Goal: Information Seeking & Learning: Learn about a topic

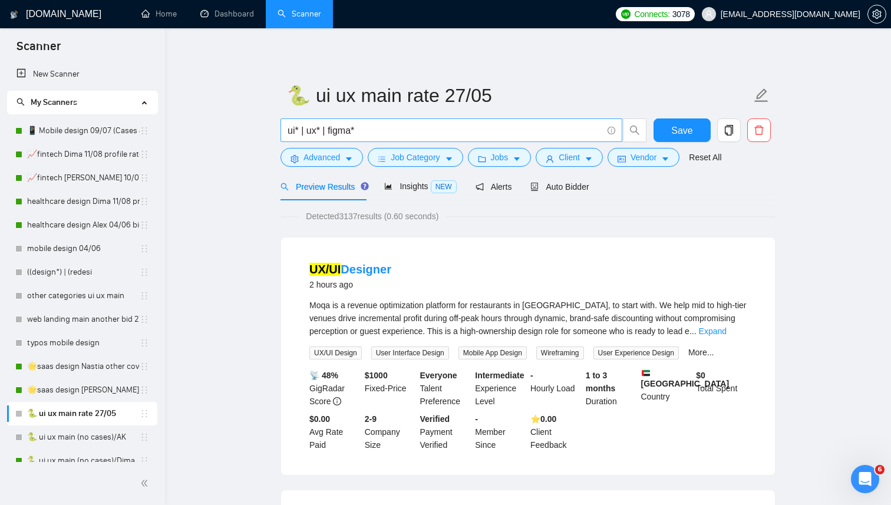
click at [370, 136] on input "ui* | ux* | figma*" at bounding box center [445, 130] width 315 height 15
click at [452, 162] on icon "caret-down" at bounding box center [449, 159] width 8 height 8
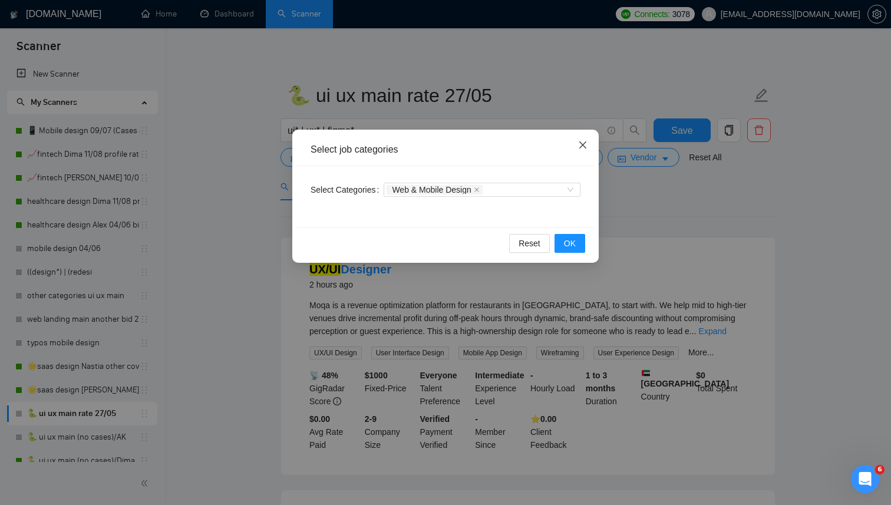
click at [582, 143] on icon "close" at bounding box center [582, 144] width 9 height 9
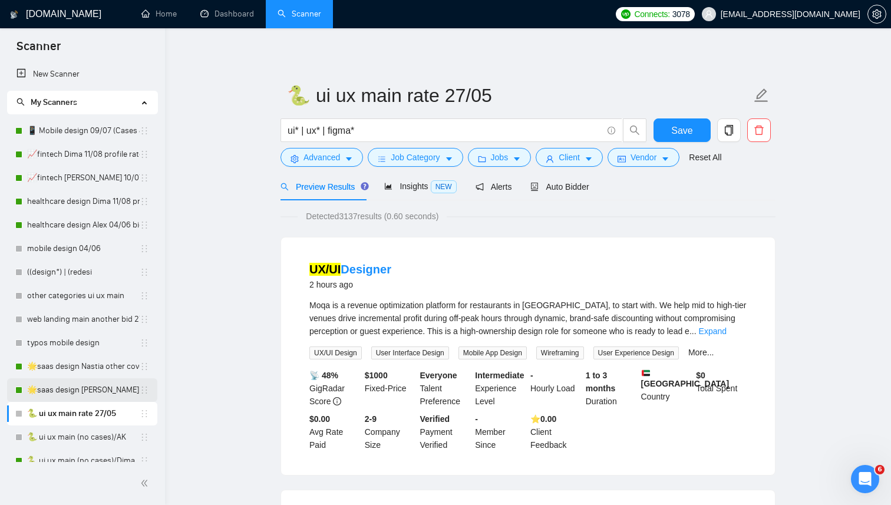
click at [89, 384] on link "🌟saas design [PERSON_NAME] 27-03/06 check 90% rate" at bounding box center [83, 391] width 113 height 24
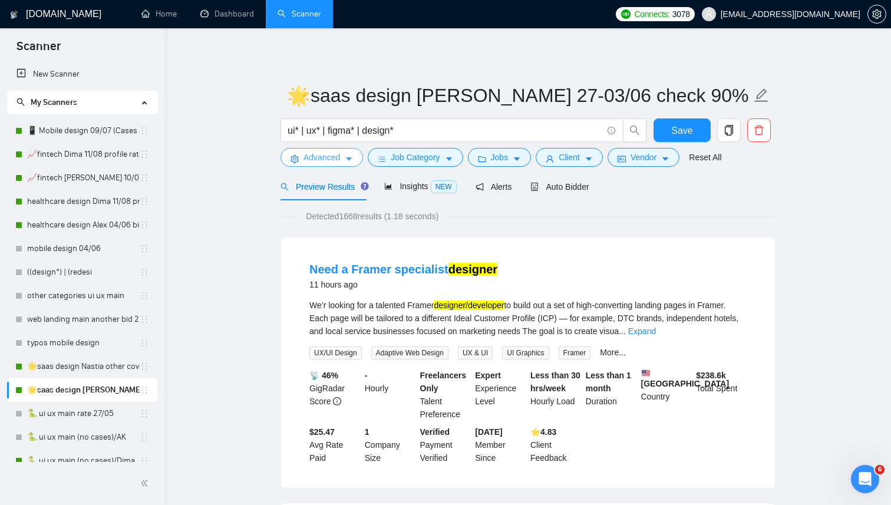
click at [348, 159] on icon "caret-down" at bounding box center [349, 159] width 8 height 8
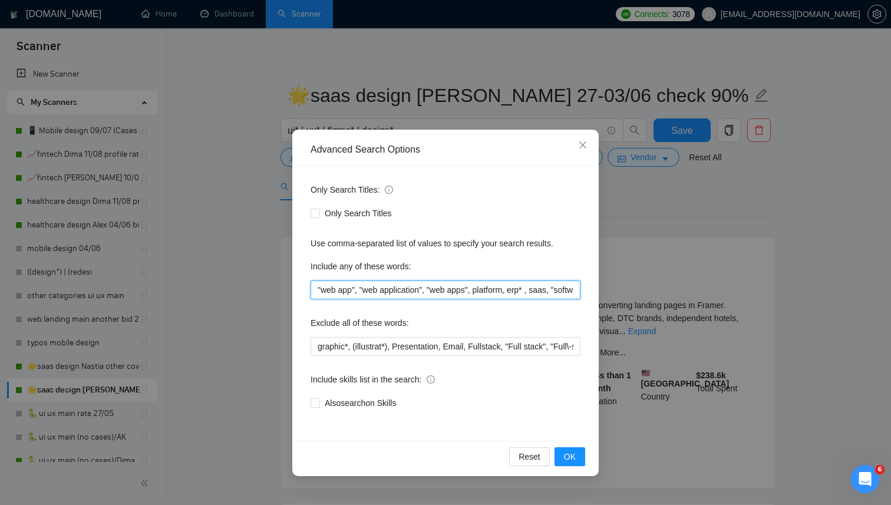
click at [412, 292] on input ""web app", "web application", "web apps", platform, erp* , saas, "software-as-a…" at bounding box center [446, 290] width 270 height 19
click at [587, 146] on icon "close" at bounding box center [582, 144] width 9 height 9
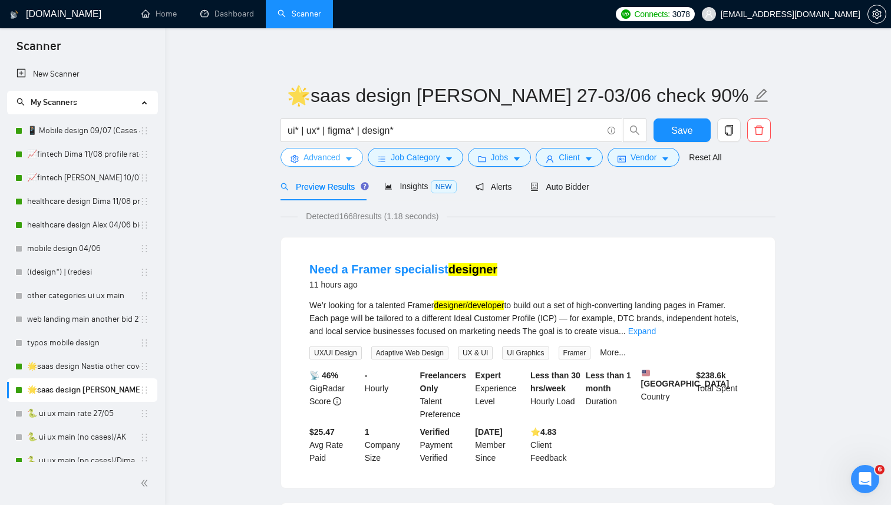
click at [353, 160] on icon "caret-down" at bounding box center [349, 159] width 8 height 8
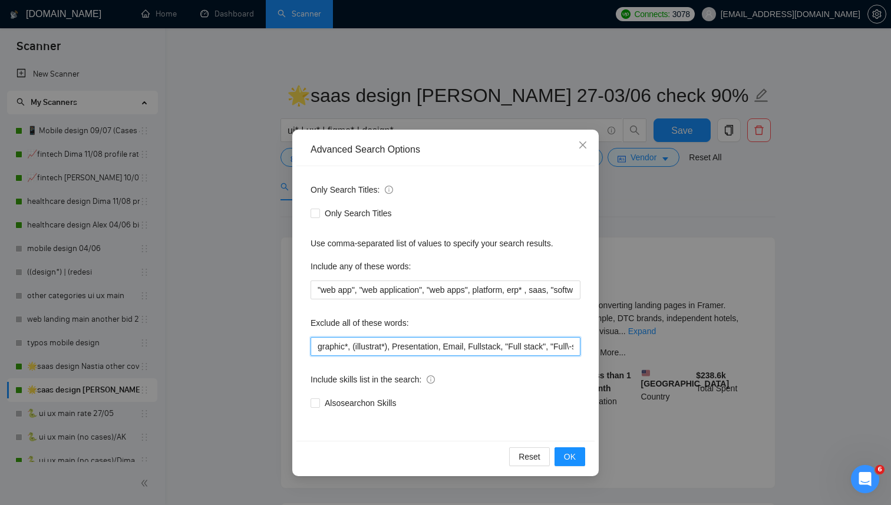
click at [385, 353] on input "graphic*, (illustrat*), Presentation, Email, Fullstack, "Full stack", "Full\-st…" at bounding box center [446, 346] width 270 height 19
click at [584, 148] on icon "close" at bounding box center [582, 144] width 9 height 9
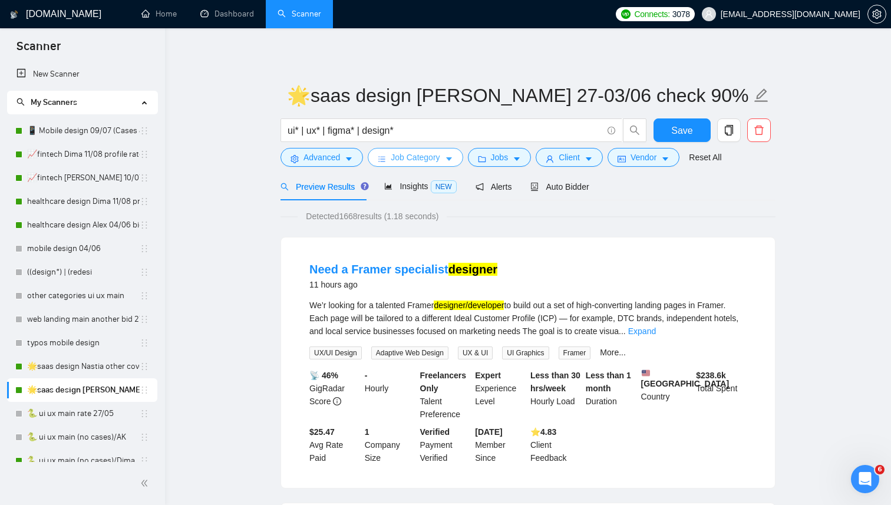
click at [446, 161] on button "Job Category" at bounding box center [415, 157] width 95 height 19
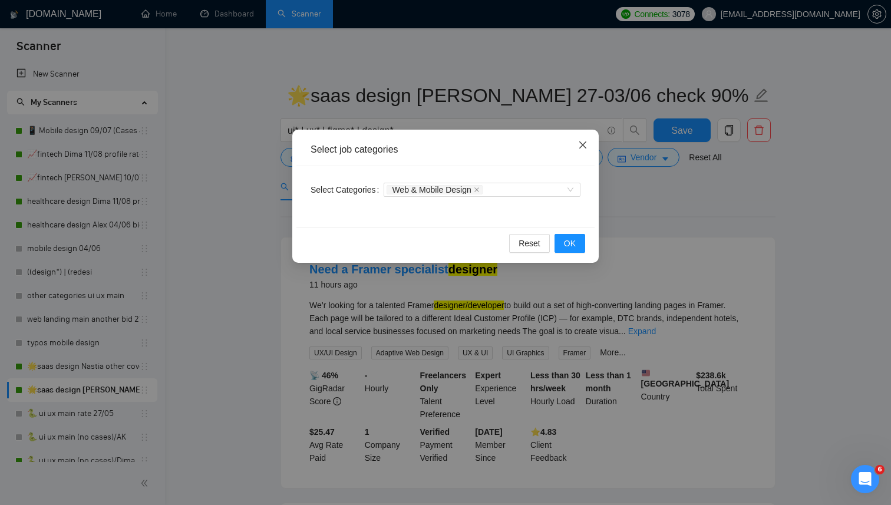
click at [589, 142] on span "Close" at bounding box center [583, 146] width 32 height 32
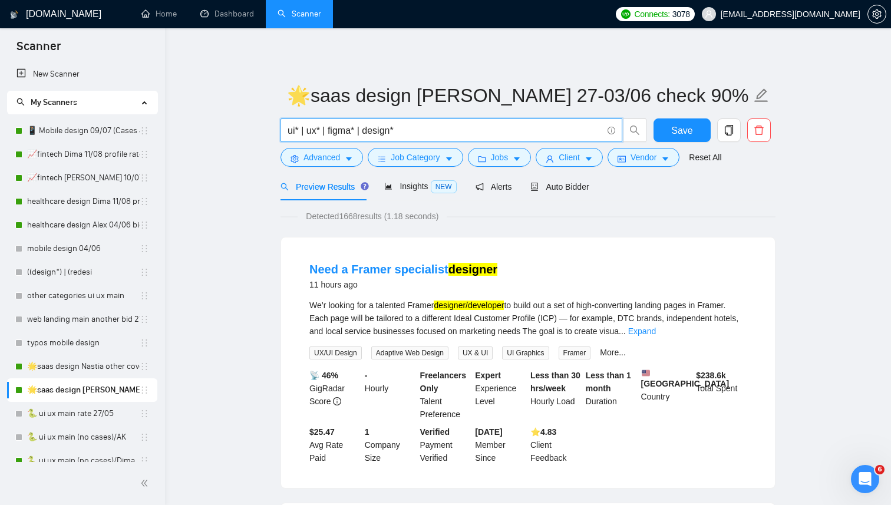
drag, startPoint x: 429, startPoint y: 135, endPoint x: 272, endPoint y: 125, distance: 157.7
click at [414, 131] on input "ui* | ux* | figma* | design*" at bounding box center [445, 130] width 315 height 15
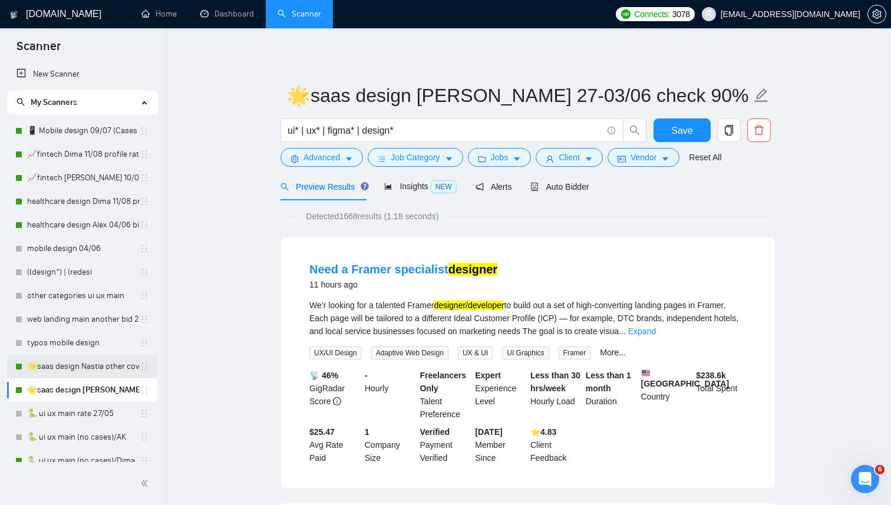
click at [101, 369] on link "🌟saas design Nastia other cover 27/05" at bounding box center [83, 367] width 113 height 24
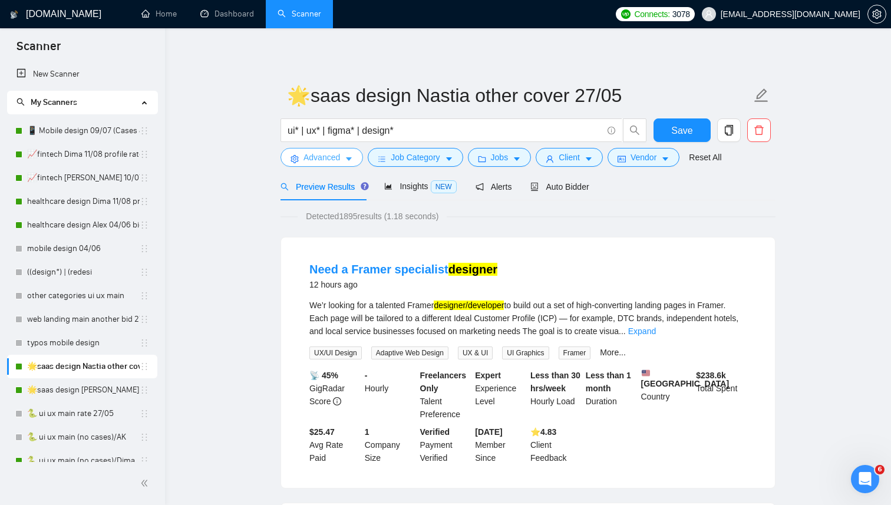
click at [346, 161] on icon "caret-down" at bounding box center [349, 159] width 8 height 8
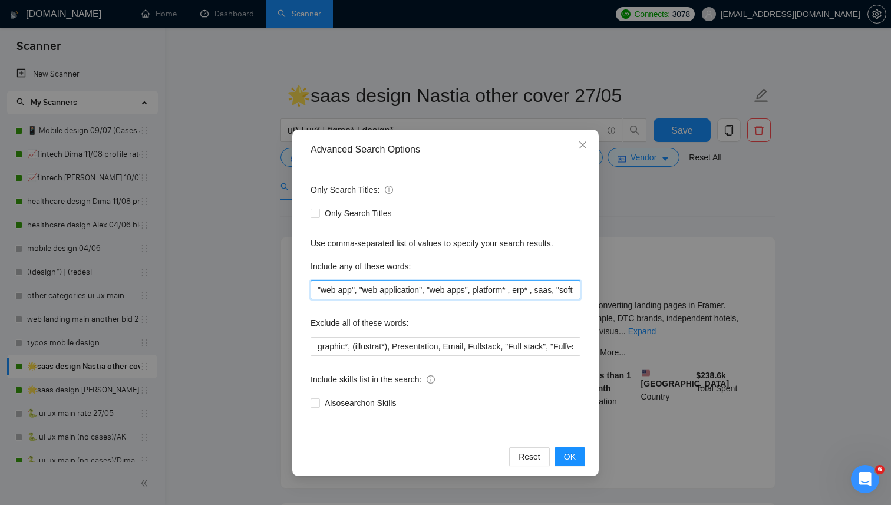
click at [395, 293] on input ""web app", "web application", "web apps", platform* , erp* , saas, "software-as…" at bounding box center [446, 290] width 270 height 19
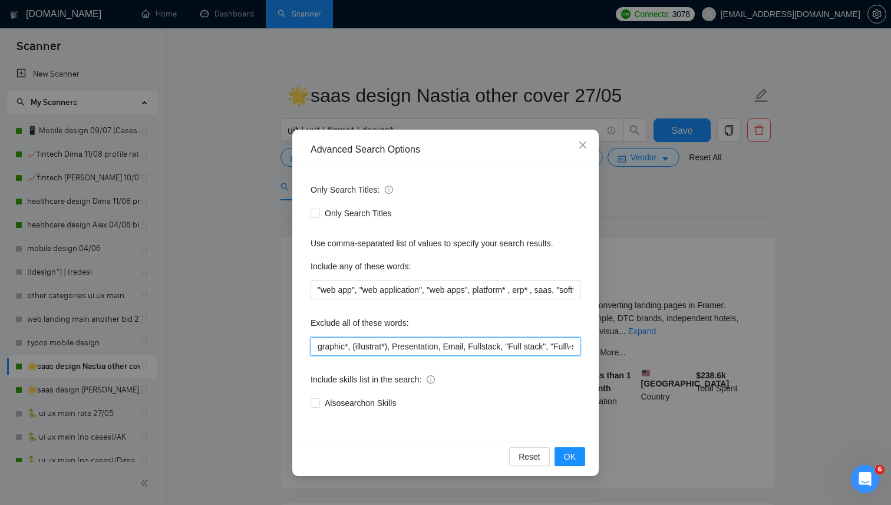
click at [473, 347] on input "graphic*, (illustrat*), Presentation, Email, Fullstack, "Full stack", "Full\-st…" at bounding box center [446, 346] width 270 height 19
click at [587, 144] on icon "close" at bounding box center [582, 144] width 9 height 9
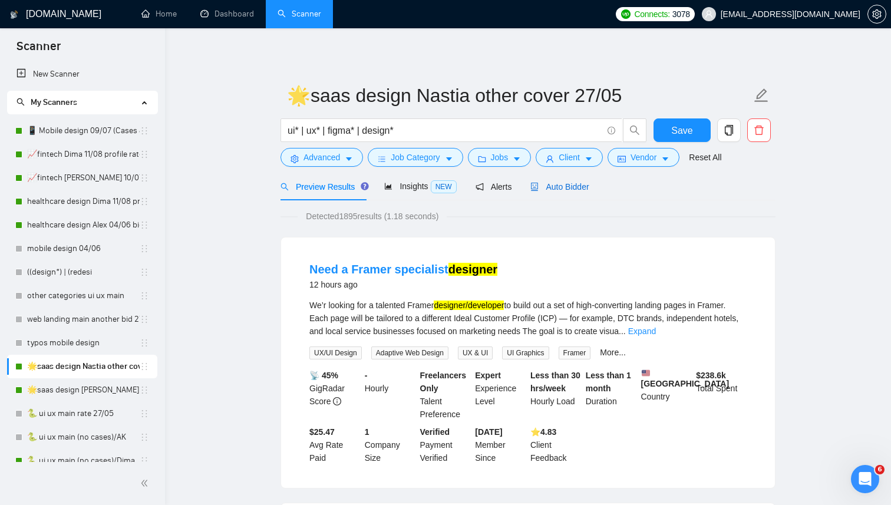
click at [567, 191] on span "Auto Bidder" at bounding box center [560, 186] width 58 height 9
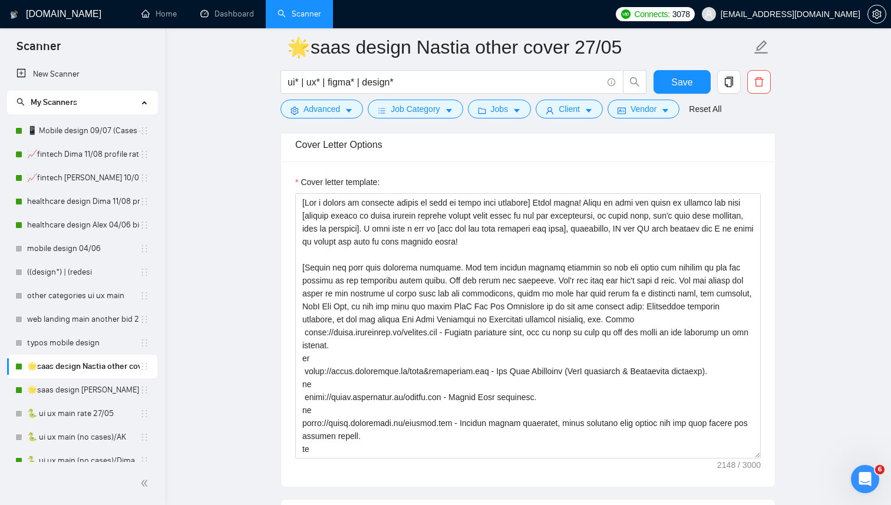
scroll to position [1529, 0]
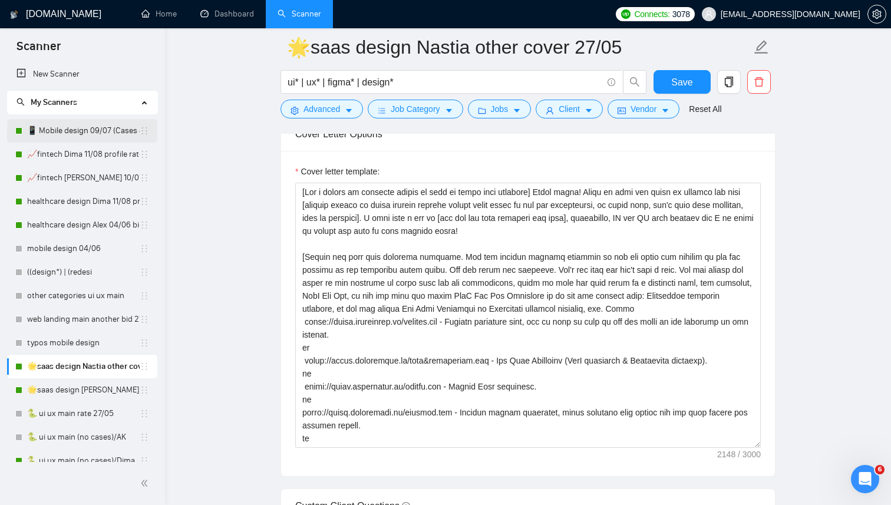
click at [81, 131] on link "📱 Mobile design 09/07 (Cases & UX/UI Cat)" at bounding box center [83, 131] width 113 height 24
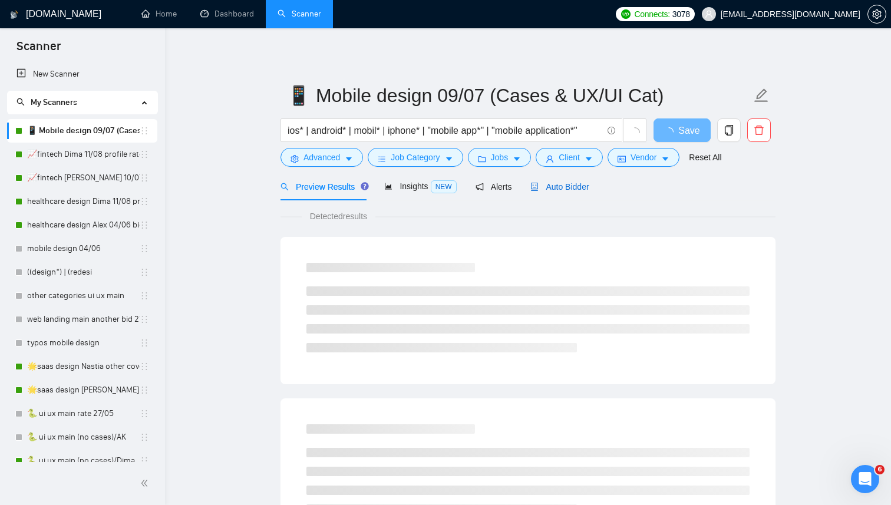
drag, startPoint x: 557, startPoint y: 182, endPoint x: 557, endPoint y: 195, distance: 12.4
click at [557, 183] on span "Auto Bidder" at bounding box center [560, 186] width 58 height 9
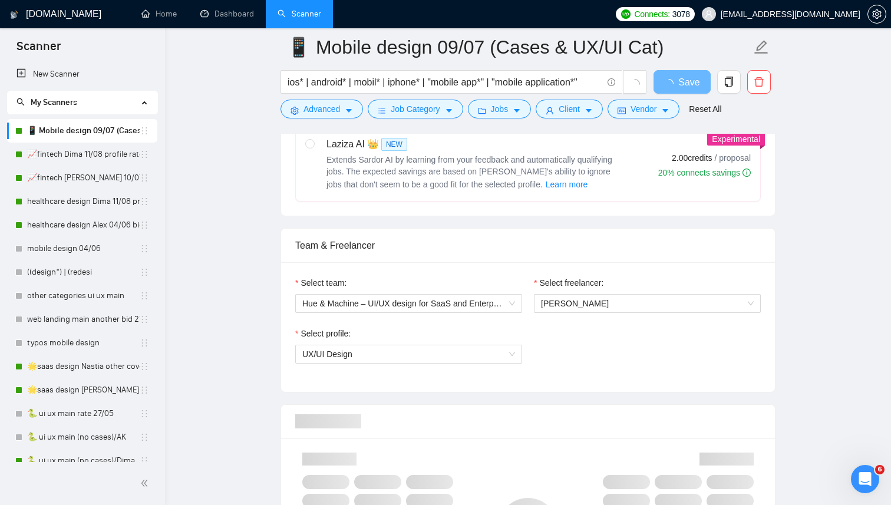
scroll to position [558, 0]
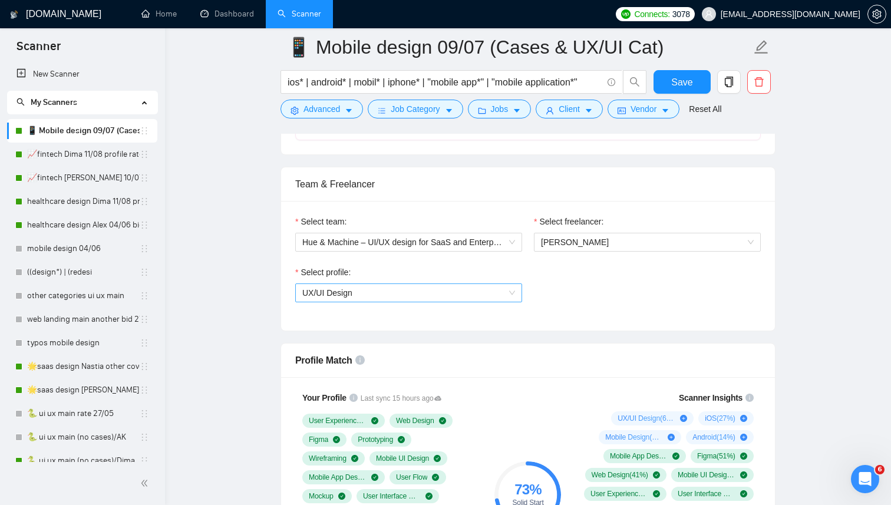
click at [505, 292] on span "UX/UI Design" at bounding box center [408, 293] width 213 height 18
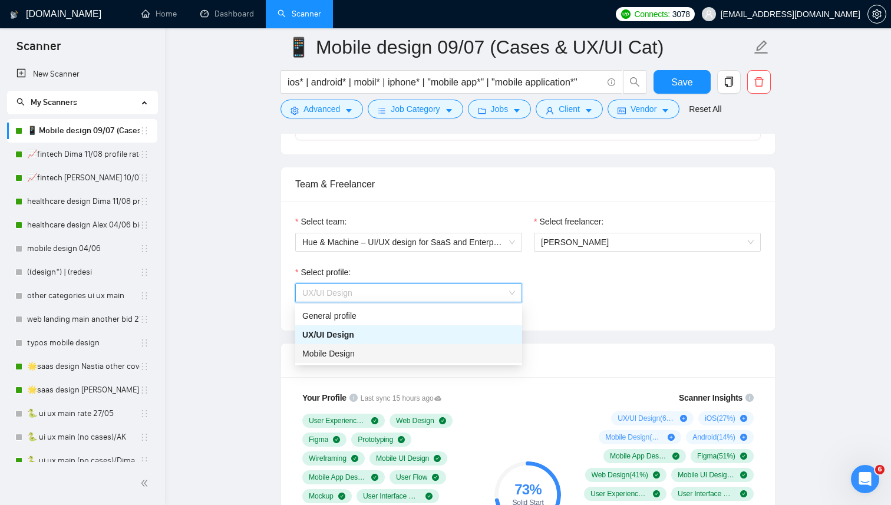
click at [442, 349] on div "Mobile Design" at bounding box center [408, 353] width 213 height 13
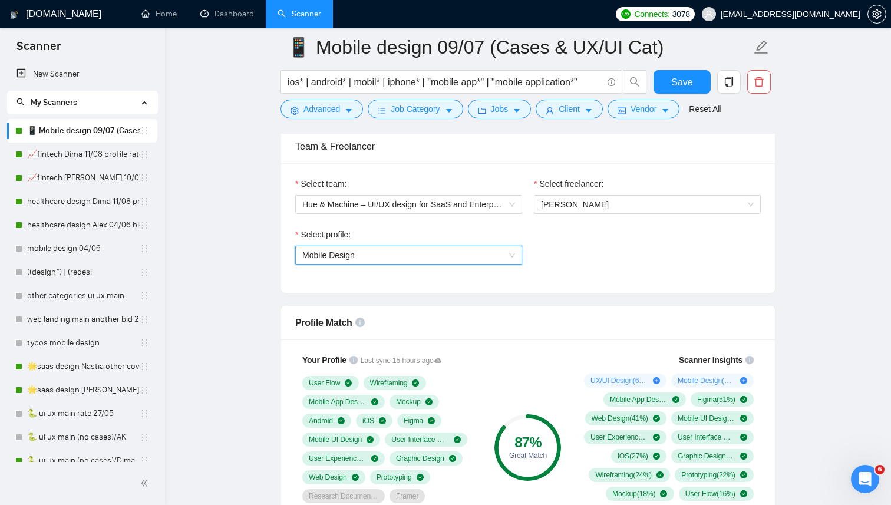
scroll to position [597, 0]
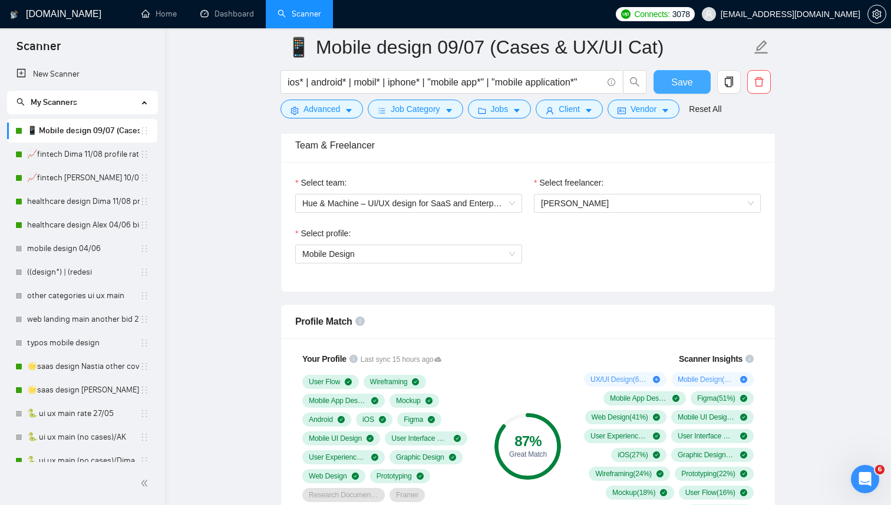
click at [683, 87] on span "Save" at bounding box center [682, 82] width 21 height 15
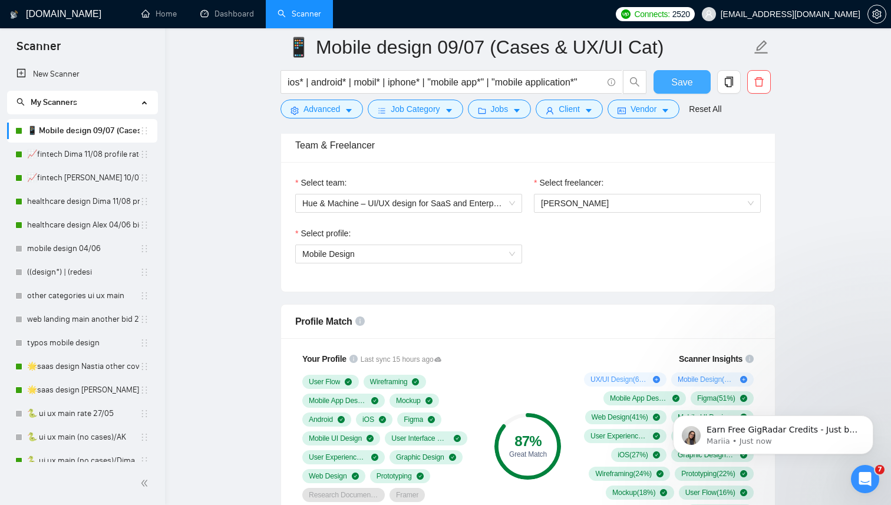
scroll to position [0, 0]
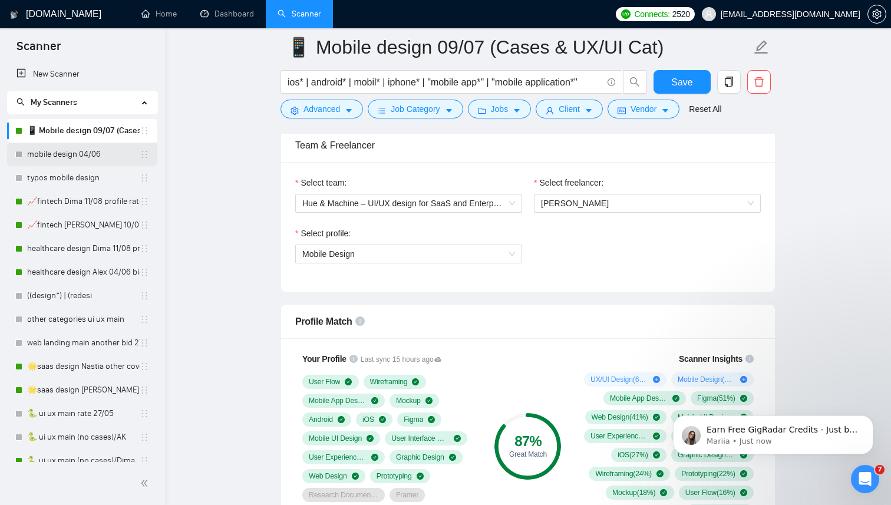
click at [88, 156] on link "mobile design 04/06" at bounding box center [83, 155] width 113 height 24
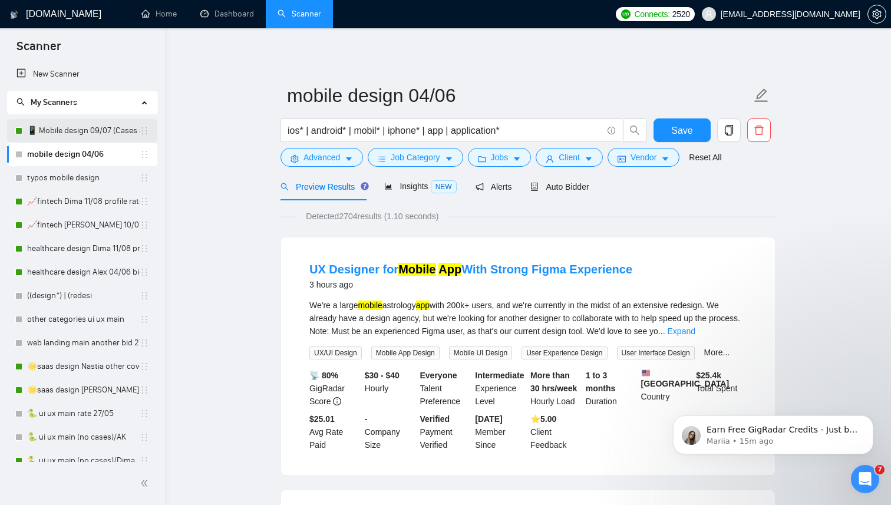
click at [100, 130] on link "📱 Mobile design 09/07 (Cases & UX/UI Cat)" at bounding box center [83, 131] width 113 height 24
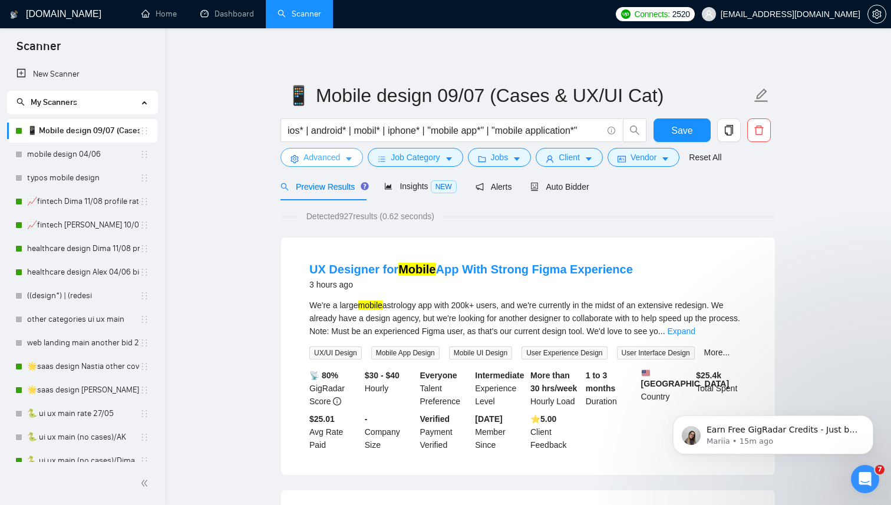
click at [344, 159] on button "Advanced" at bounding box center [322, 157] width 83 height 19
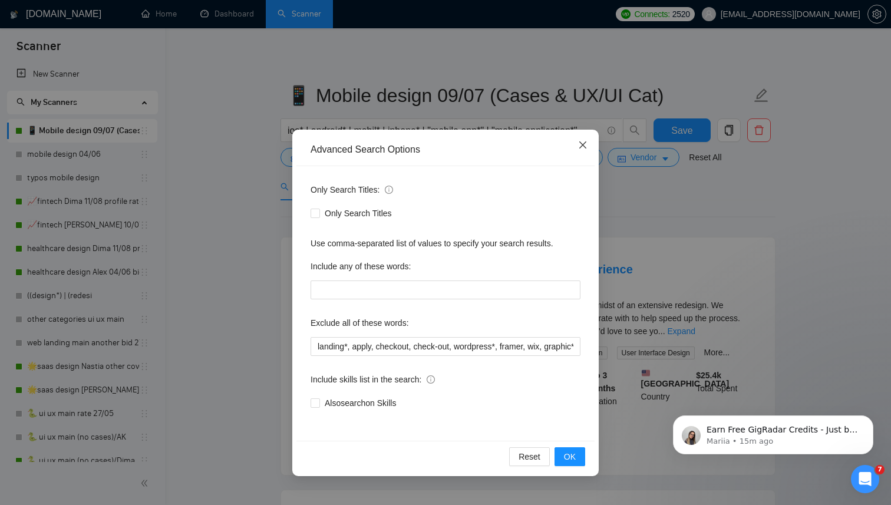
click at [578, 152] on span "Close" at bounding box center [583, 146] width 32 height 32
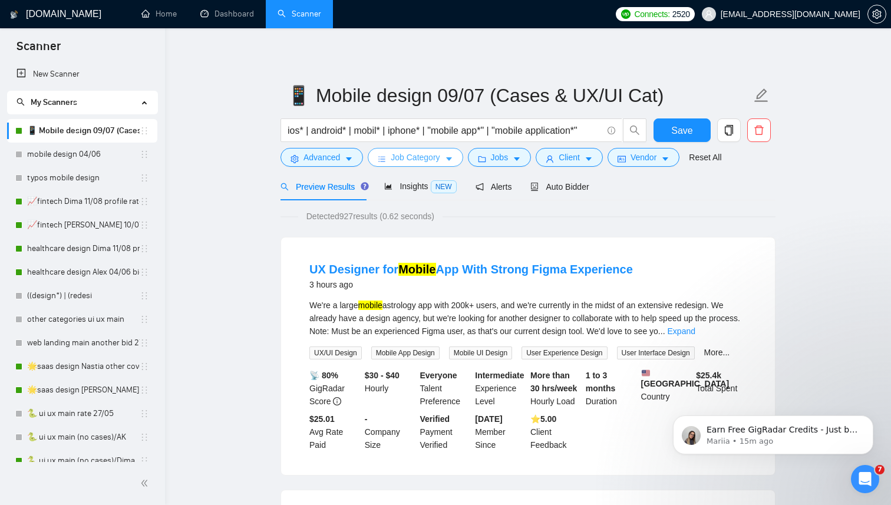
click at [417, 156] on span "Job Category" at bounding box center [415, 157] width 49 height 13
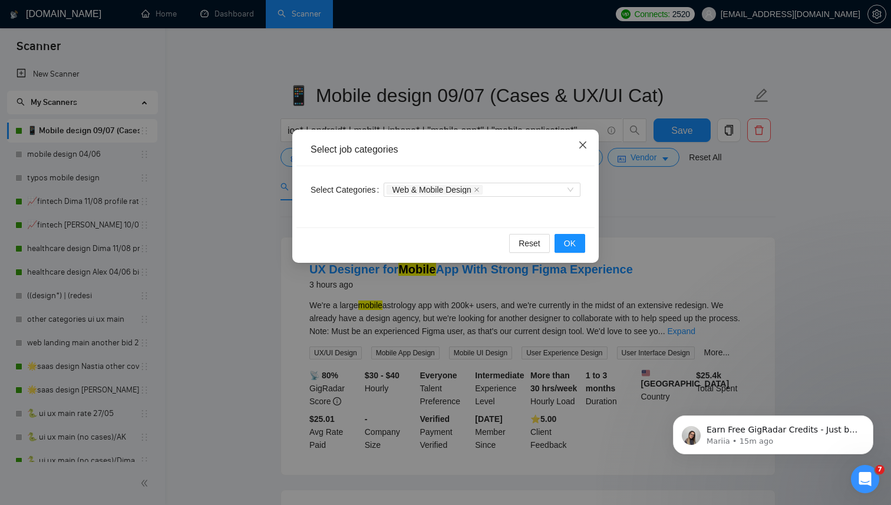
click at [583, 146] on icon "close" at bounding box center [583, 145] width 7 height 7
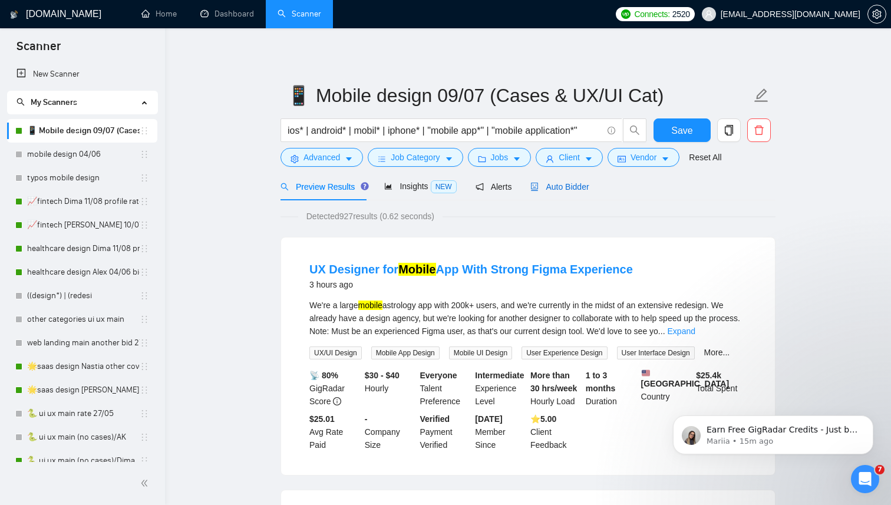
click at [577, 188] on span "Auto Bidder" at bounding box center [560, 186] width 58 height 9
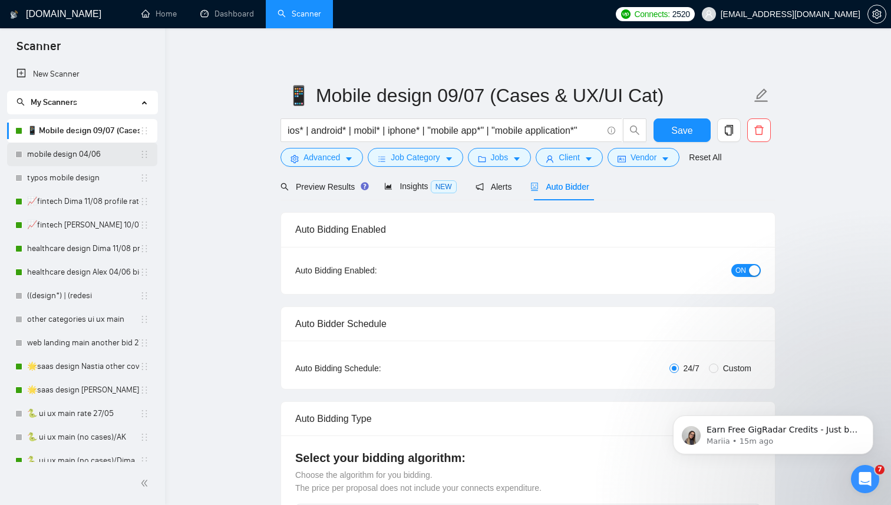
click at [70, 153] on link "mobile design 04/06" at bounding box center [83, 155] width 113 height 24
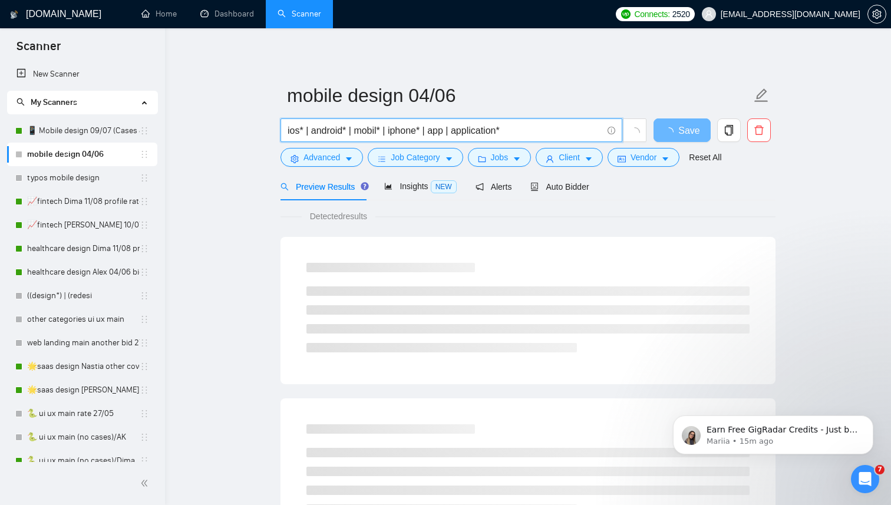
drag, startPoint x: 516, startPoint y: 132, endPoint x: 283, endPoint y: 133, distance: 232.9
click at [282, 133] on span "ios* | android* | mobil* | iphone* | app | application*" at bounding box center [452, 131] width 342 height 24
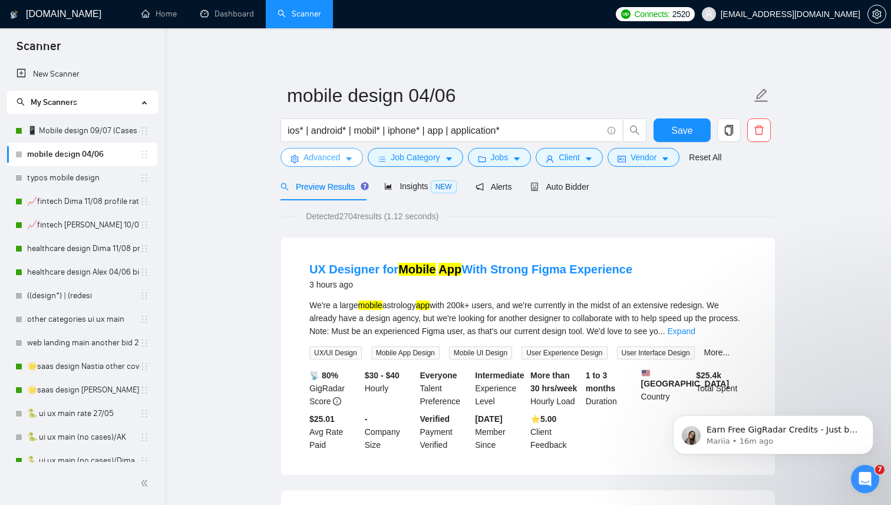
click at [351, 158] on icon "caret-down" at bounding box center [349, 160] width 6 height 4
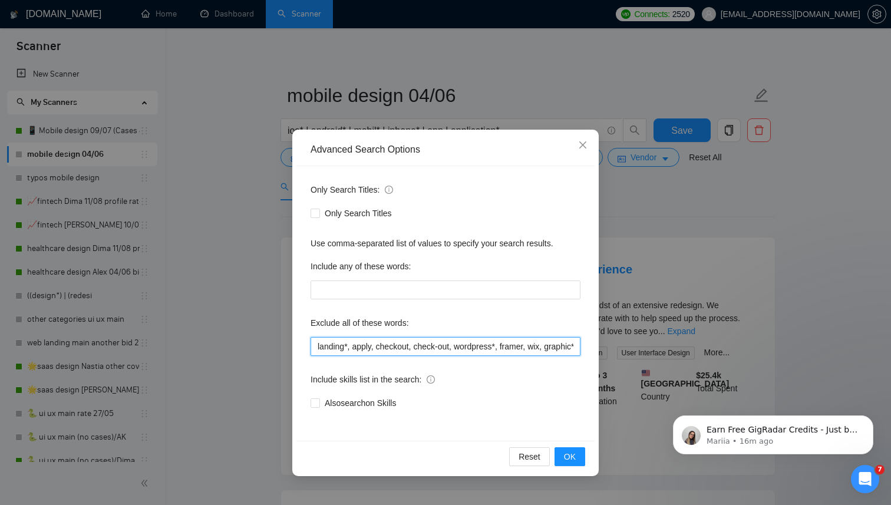
click at [378, 344] on input "landing*, apply, checkout, check-out, wordpress*, framer, wix, graphic*, (illus…" at bounding box center [446, 346] width 270 height 19
click at [586, 144] on icon "close" at bounding box center [582, 144] width 9 height 9
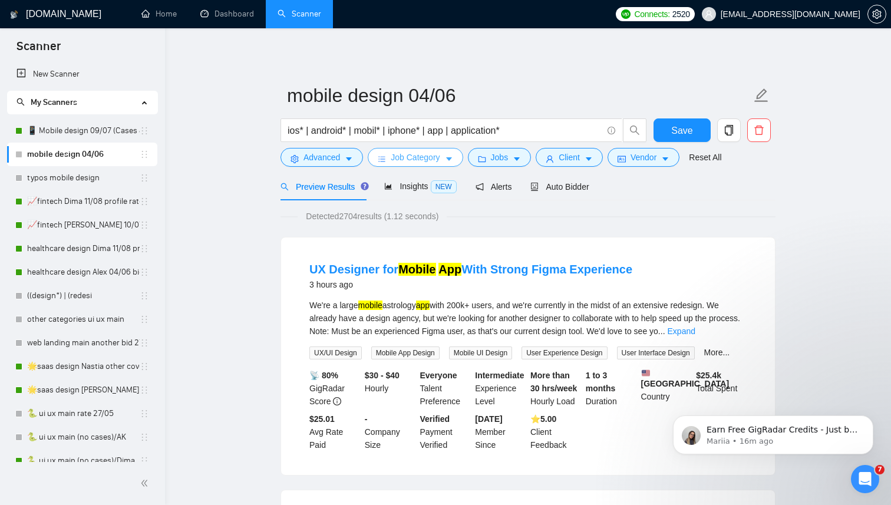
click at [445, 160] on button "Job Category" at bounding box center [415, 157] width 95 height 19
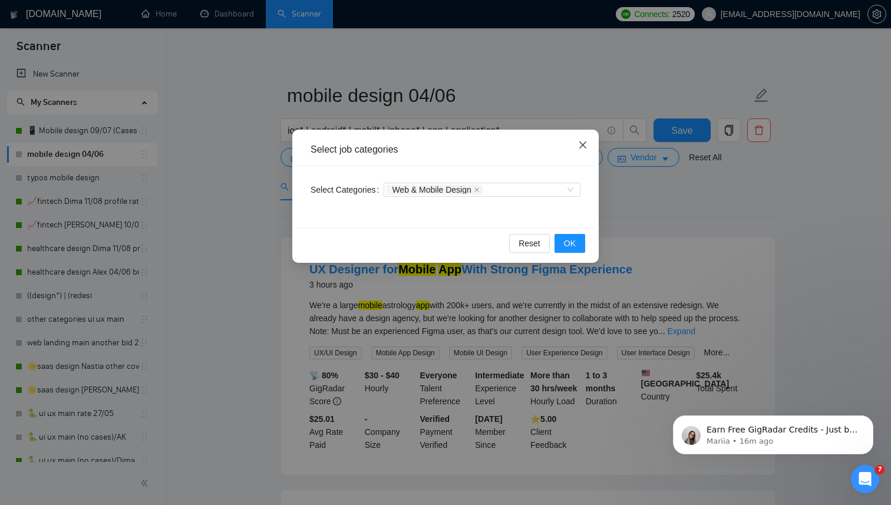
click at [584, 147] on icon "close" at bounding box center [583, 145] width 7 height 7
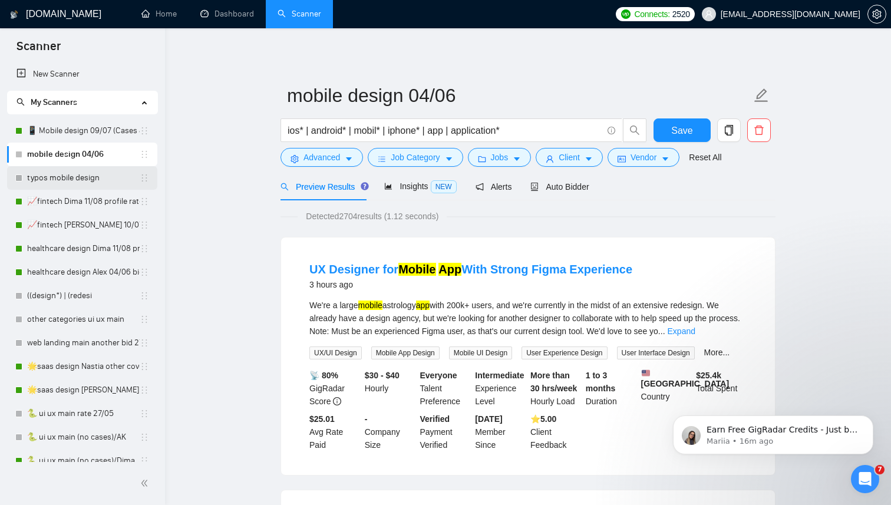
click at [86, 180] on link "typos mobile design" at bounding box center [83, 178] width 113 height 24
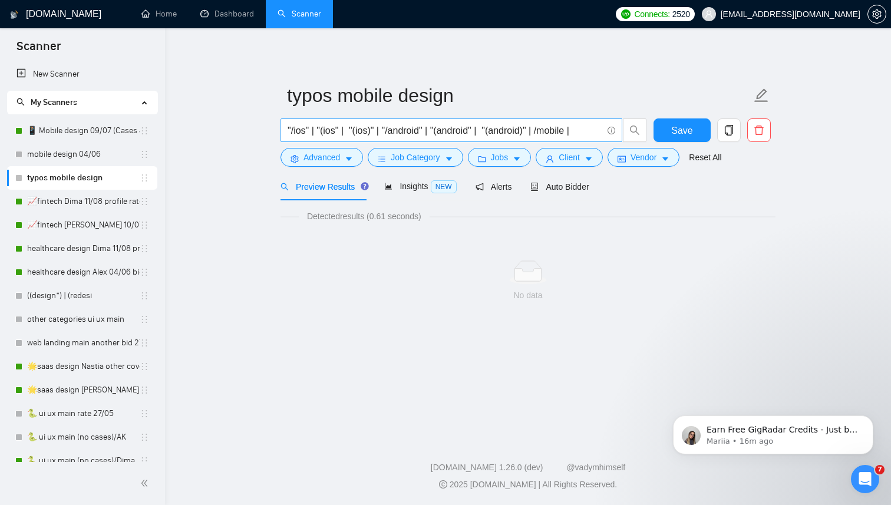
click at [371, 133] on input ""/ios" | "(ios" | "(ios)" | "/android" | "(android" | "(android)" | /mobile |" at bounding box center [445, 130] width 315 height 15
click at [353, 154] on span "caret-down" at bounding box center [349, 158] width 8 height 9
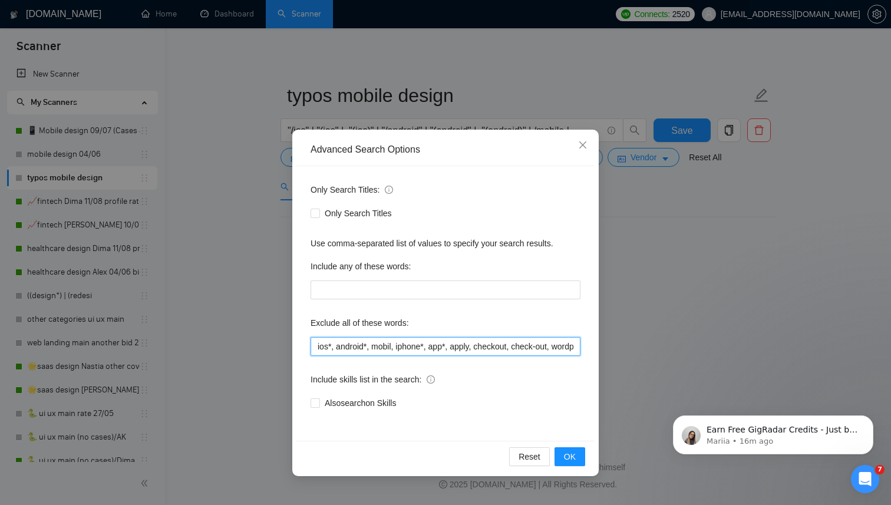
click at [430, 343] on input "ios*, android*, mobil, iphone*, app*, apply, checkout, check-out, wordpress*, f…" at bounding box center [446, 346] width 270 height 19
click at [586, 143] on icon "close" at bounding box center [582, 144] width 9 height 9
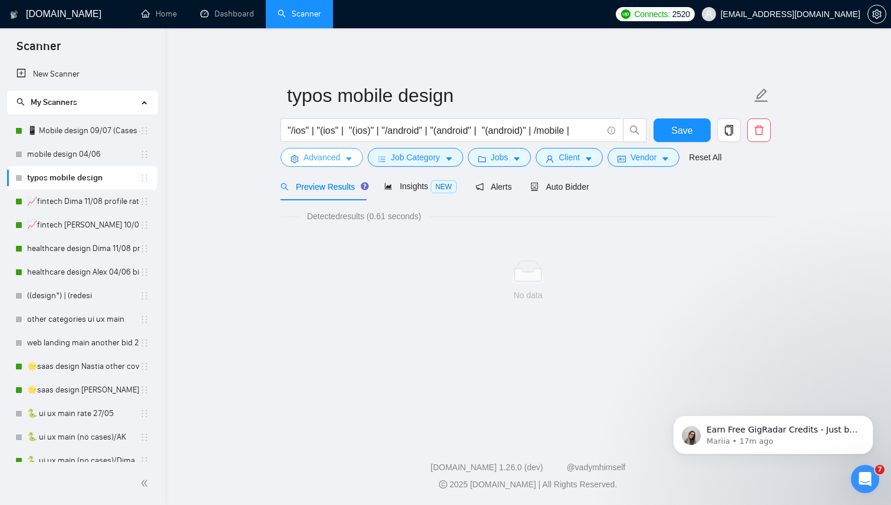
click at [352, 158] on icon "caret-down" at bounding box center [349, 160] width 6 height 4
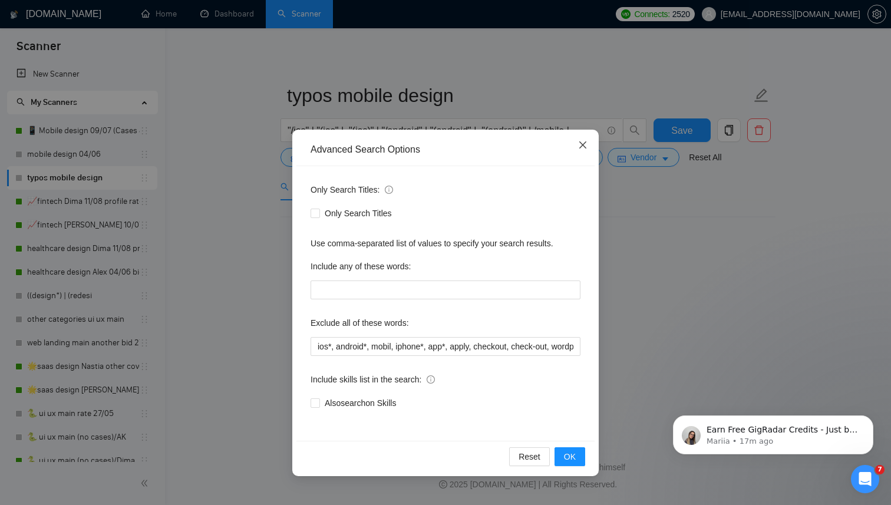
click at [585, 144] on icon "close" at bounding box center [582, 144] width 9 height 9
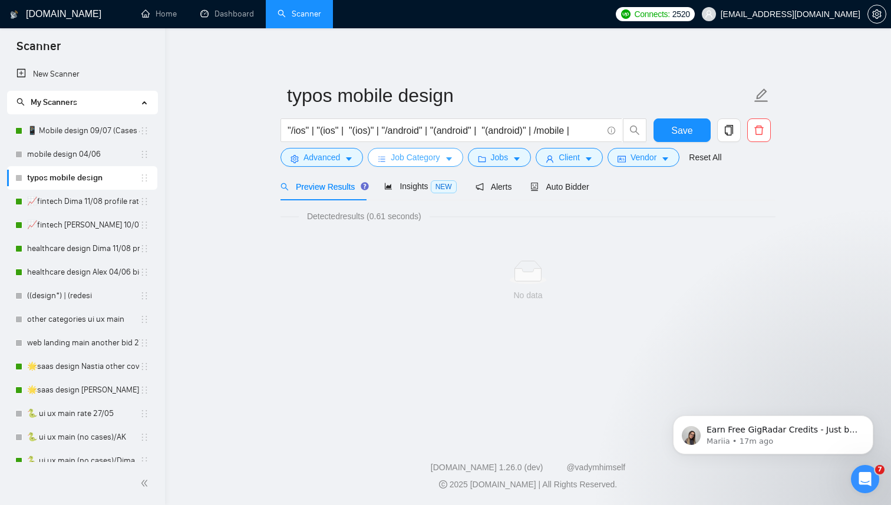
click at [406, 160] on span "Job Category" at bounding box center [415, 157] width 49 height 13
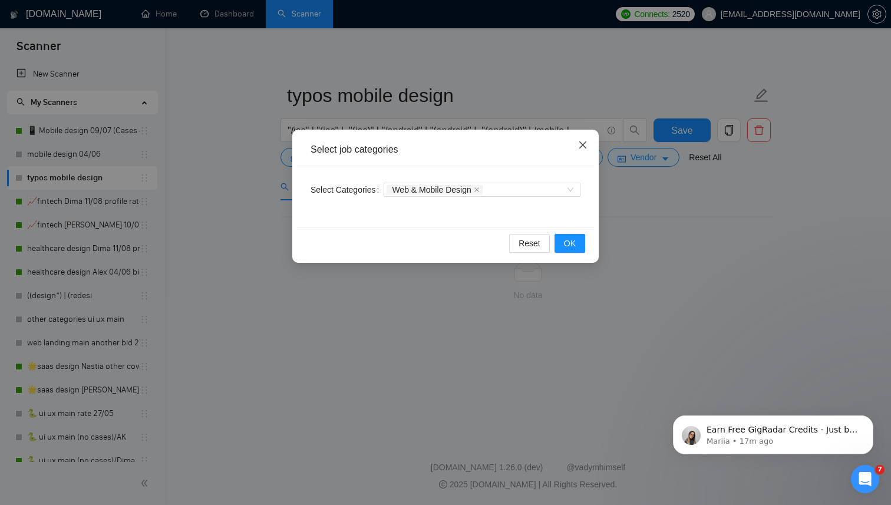
click at [584, 143] on icon "close" at bounding box center [582, 144] width 9 height 9
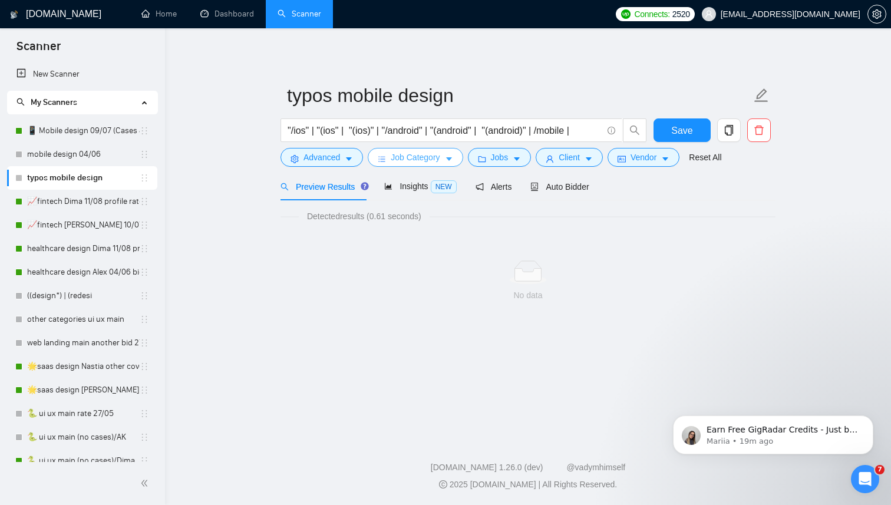
click at [451, 157] on icon "caret-down" at bounding box center [449, 159] width 8 height 8
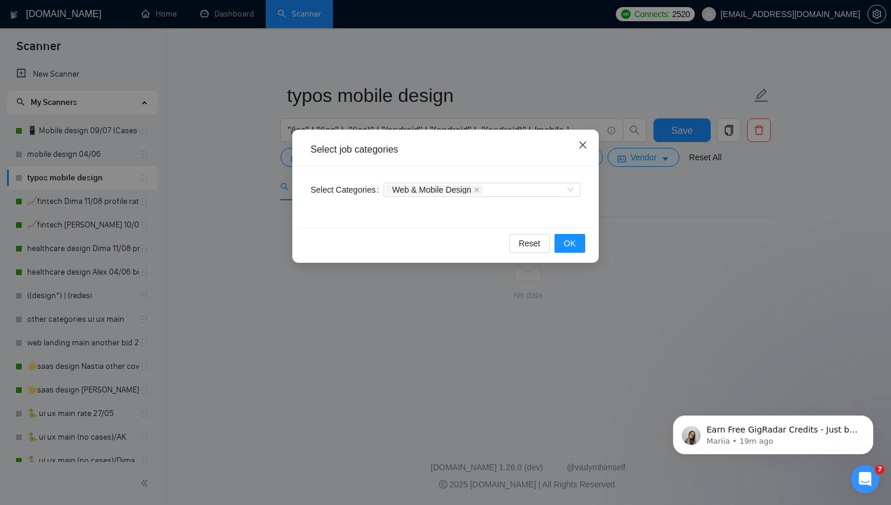
click at [586, 144] on icon "close" at bounding box center [582, 144] width 9 height 9
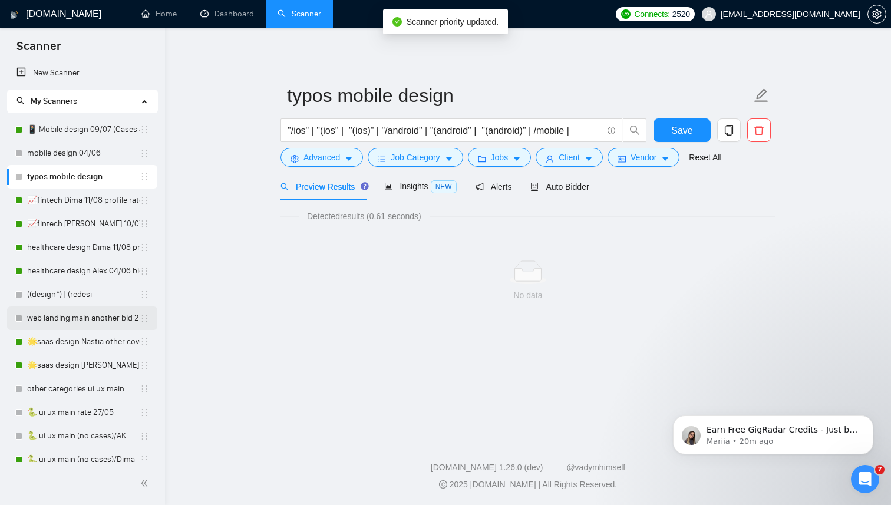
scroll to position [34, 0]
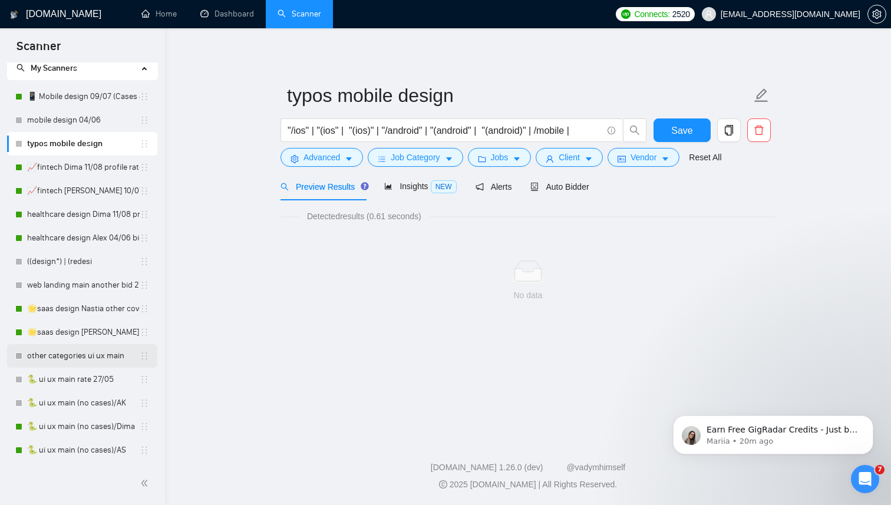
click at [85, 353] on link "other categories ui ux main" at bounding box center [83, 356] width 113 height 24
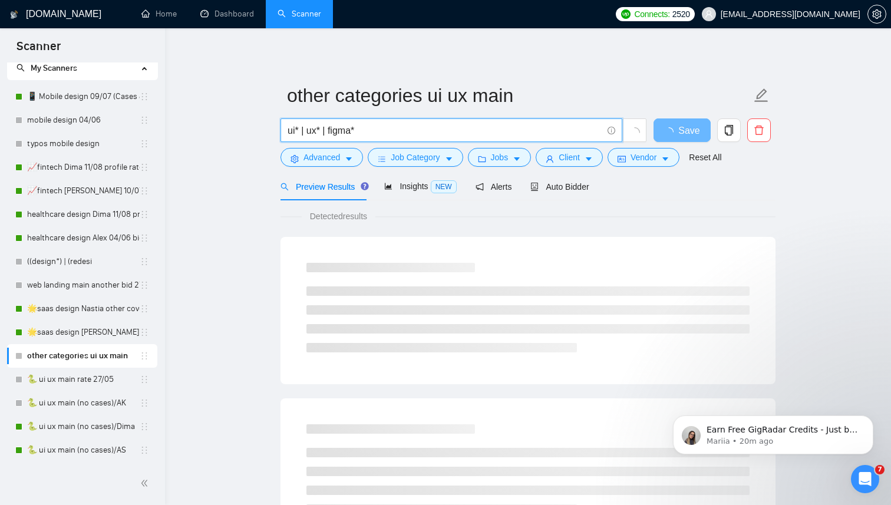
drag, startPoint x: 365, startPoint y: 129, endPoint x: 272, endPoint y: 128, distance: 93.2
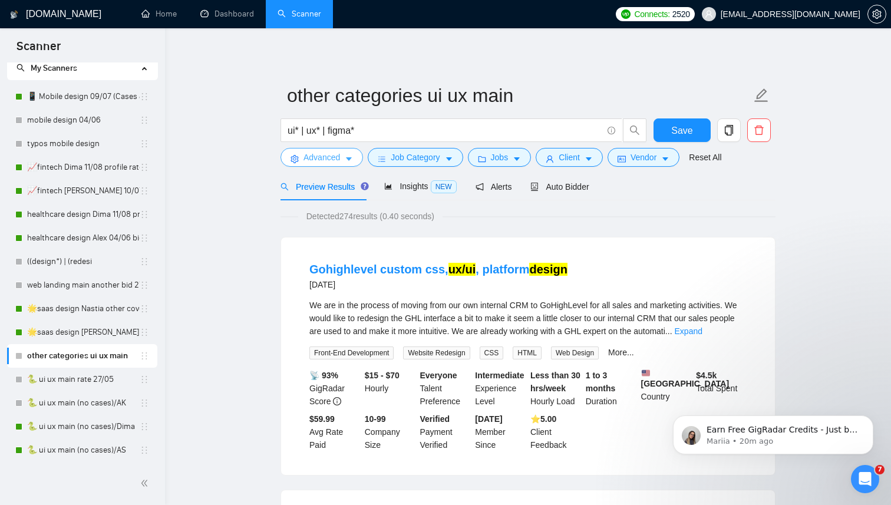
click at [348, 159] on icon "caret-down" at bounding box center [349, 160] width 6 height 4
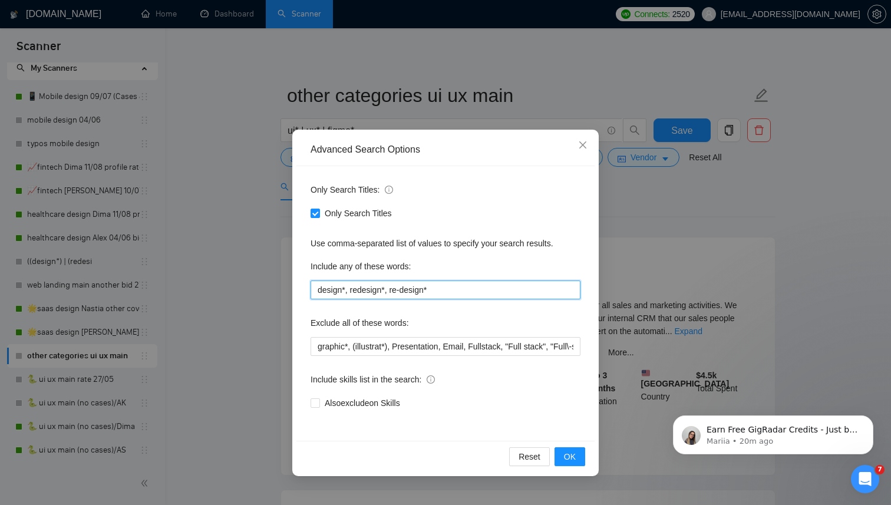
click at [423, 290] on input "design*, redesign*, re-design*" at bounding box center [446, 290] width 270 height 19
click at [360, 344] on input "graphic*, (illustrat*), Presentation, Email, Fullstack, "Full stack", "Full\-st…" at bounding box center [446, 346] width 270 height 19
click at [584, 145] on icon "close" at bounding box center [582, 144] width 9 height 9
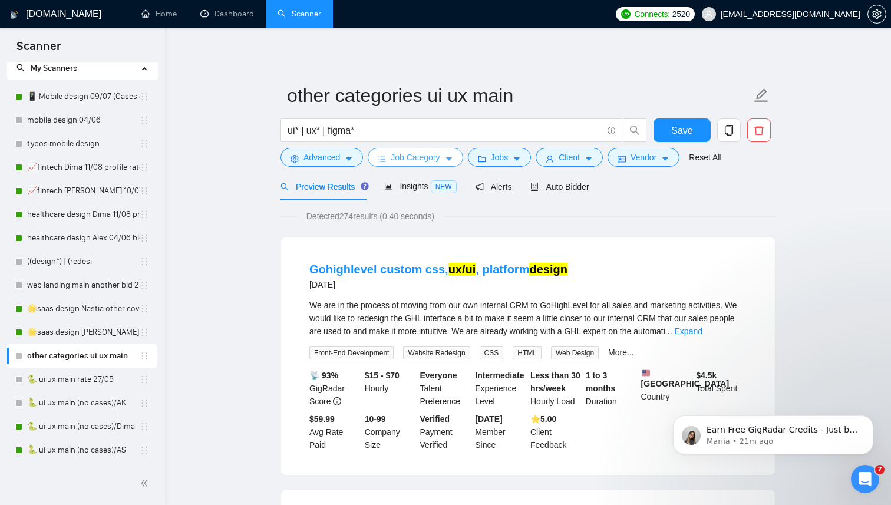
click at [450, 161] on icon "caret-down" at bounding box center [449, 159] width 8 height 8
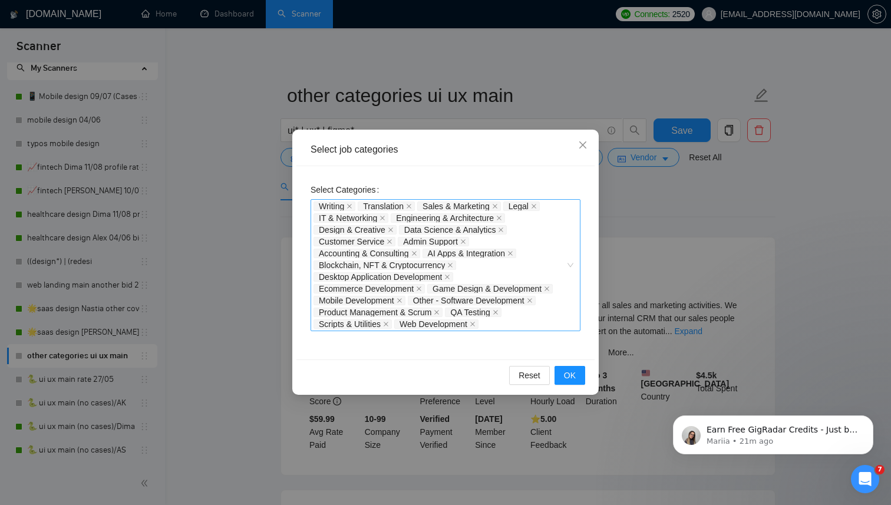
click at [521, 231] on div "Writing Translation Sales & Marketing Legal IT & Networking Engineering & Archi…" at bounding box center [440, 265] width 252 height 130
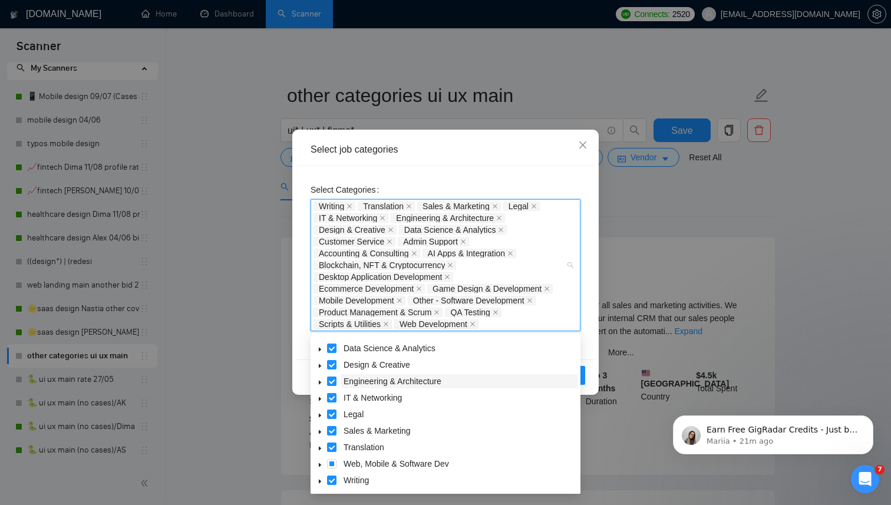
scroll to position [47, 0]
click at [321, 466] on icon "caret-down" at bounding box center [320, 465] width 6 height 6
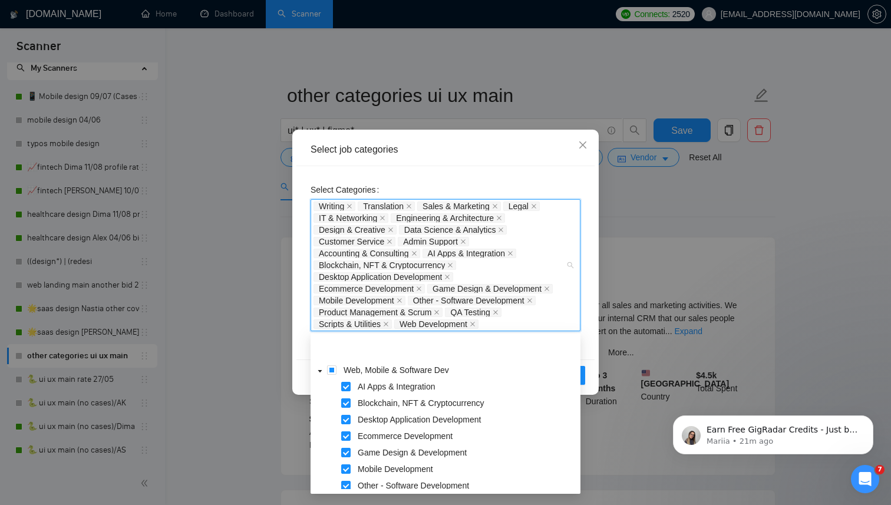
scroll to position [245, 0]
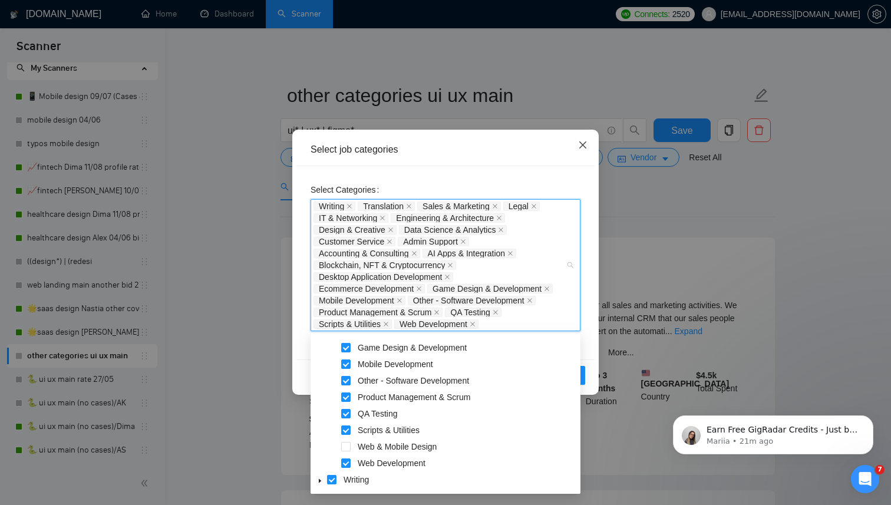
click at [580, 147] on icon "close" at bounding box center [582, 144] width 9 height 9
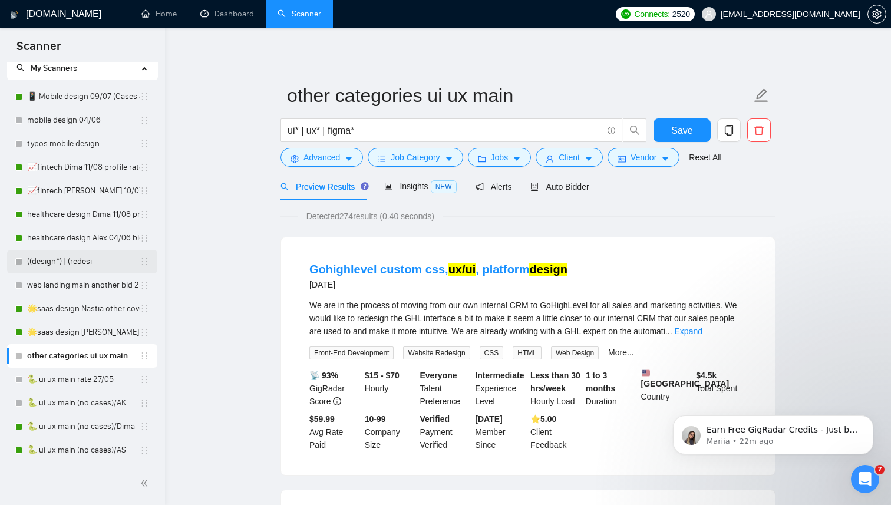
click at [84, 260] on link "((design*) | (redesi" at bounding box center [83, 262] width 113 height 24
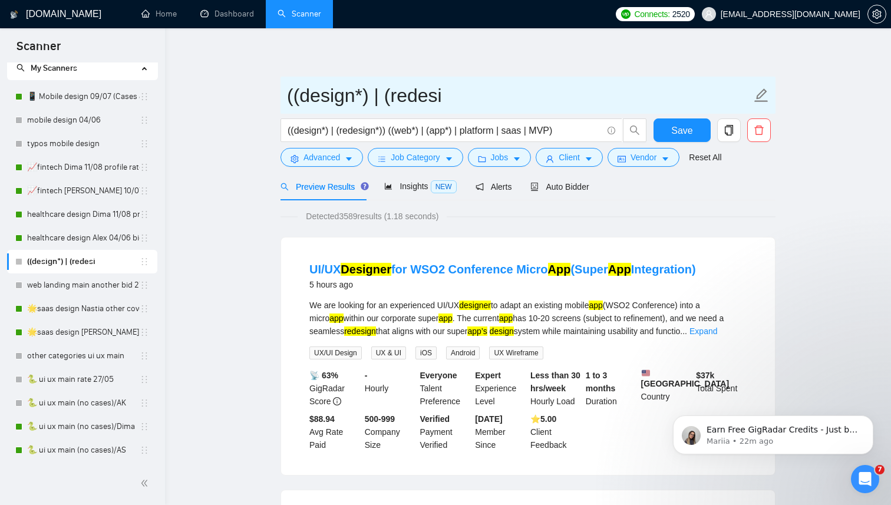
click at [405, 95] on input "((design*) | (redesi" at bounding box center [519, 95] width 465 height 29
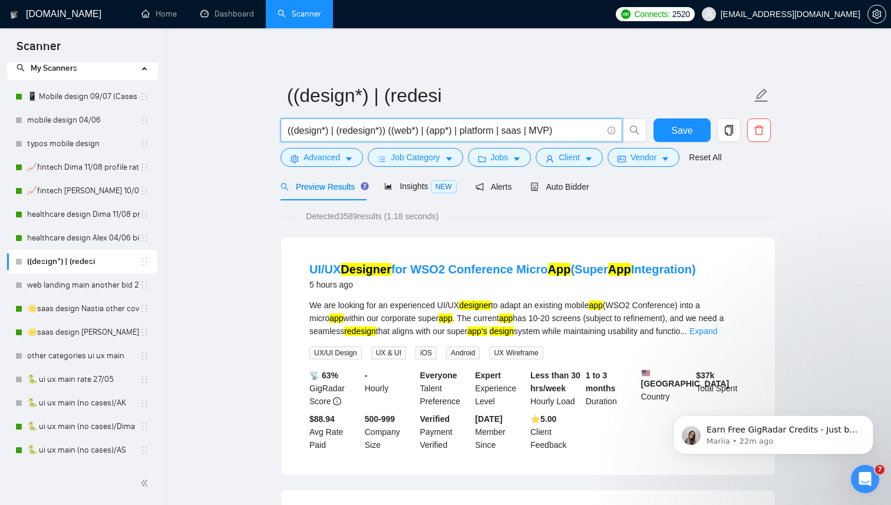
click at [394, 131] on input "((design*) | (redesign*)) ((web*) | (app*) | platform | saas | MVP)" at bounding box center [445, 130] width 315 height 15
click at [403, 156] on span "Job Category" at bounding box center [415, 157] width 49 height 13
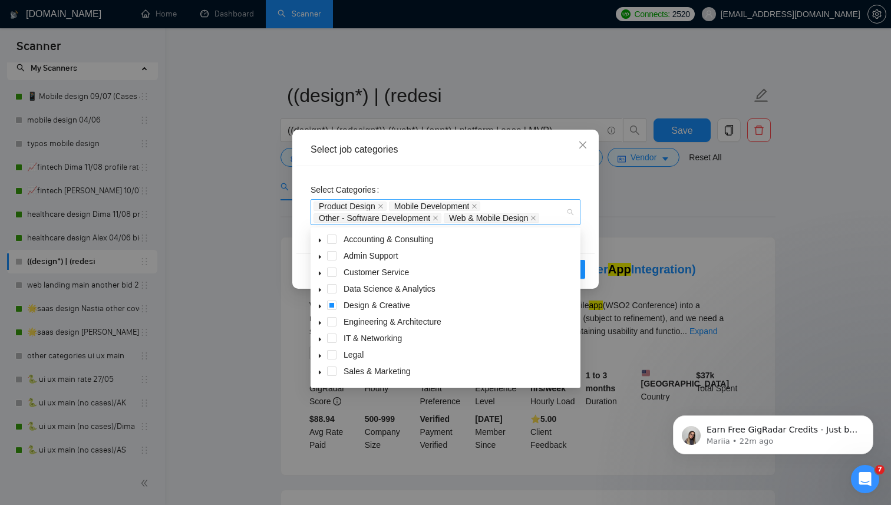
drag, startPoint x: 554, startPoint y: 218, endPoint x: 400, endPoint y: 203, distance: 154.6
click at [400, 203] on div "Product Design Mobile Development Other - Software Development Web & Mobile Des…" at bounding box center [440, 212] width 252 height 24
click at [272, 209] on div "Select job categories Select Categories Product Design Mobile Development Other…" at bounding box center [445, 252] width 891 height 505
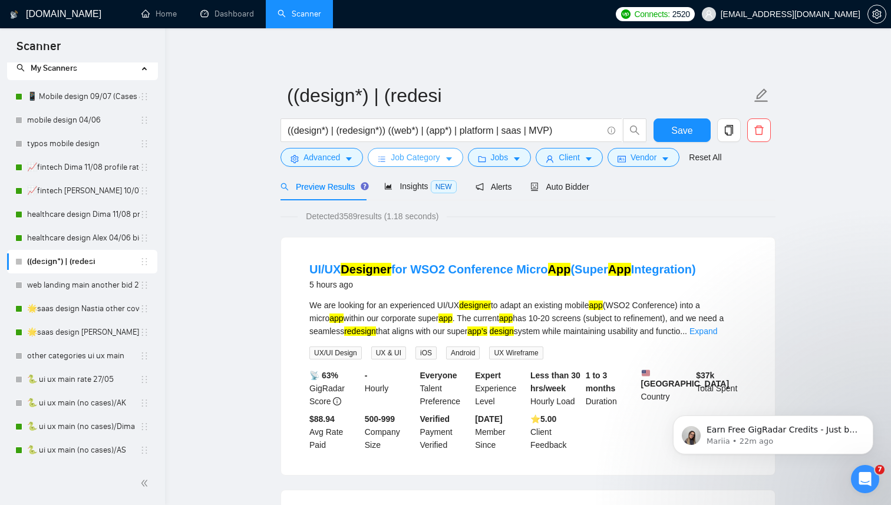
click at [374, 159] on button "Job Category" at bounding box center [415, 157] width 95 height 19
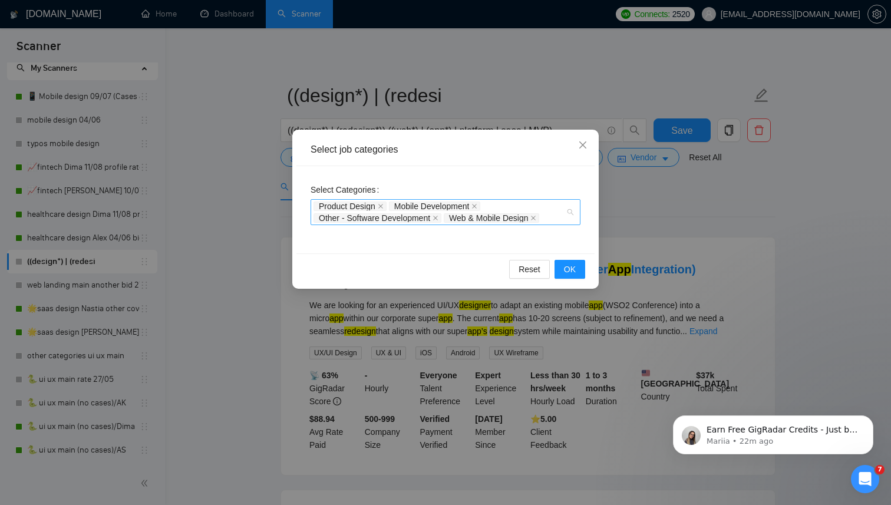
click at [538, 206] on div "Product Design Mobile Development Other - Software Development Web & Mobile Des…" at bounding box center [440, 212] width 252 height 24
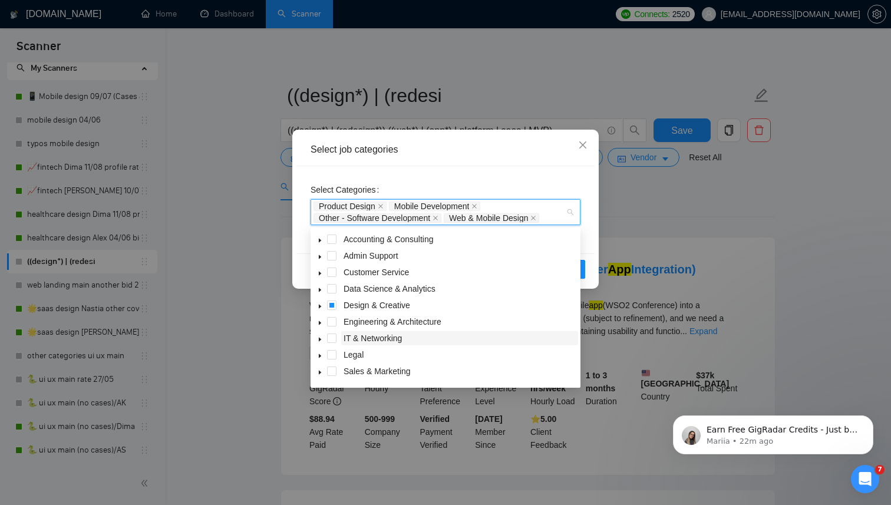
scroll to position [47, 0]
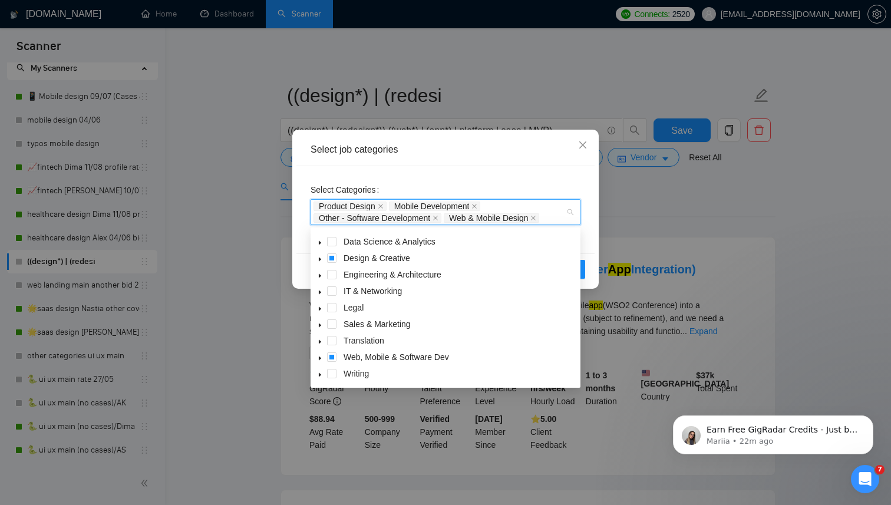
click at [318, 259] on icon "caret-down" at bounding box center [320, 259] width 6 height 6
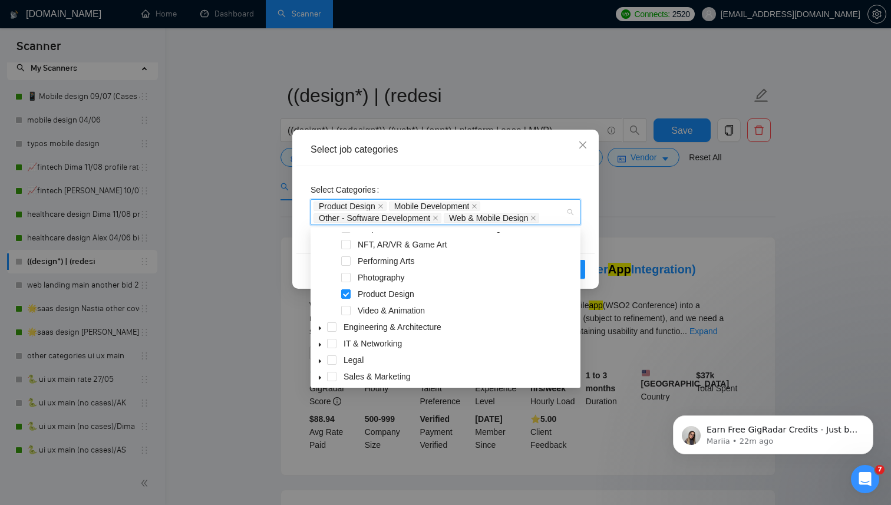
scroll to position [196, 0]
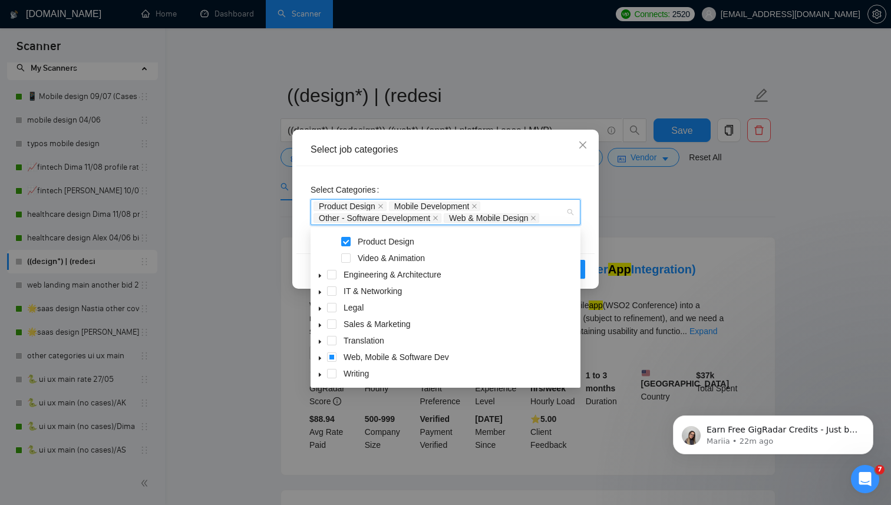
click at [318, 358] on icon "caret-down" at bounding box center [320, 359] width 6 height 6
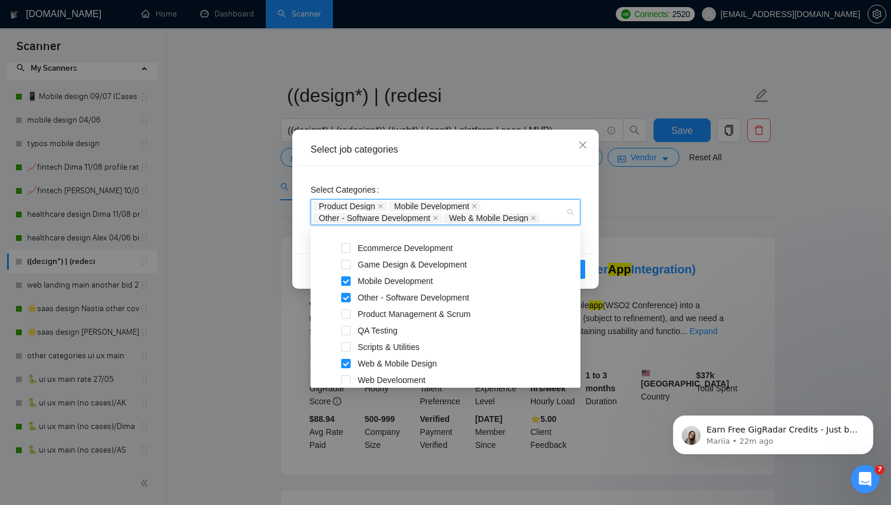
scroll to position [394, 0]
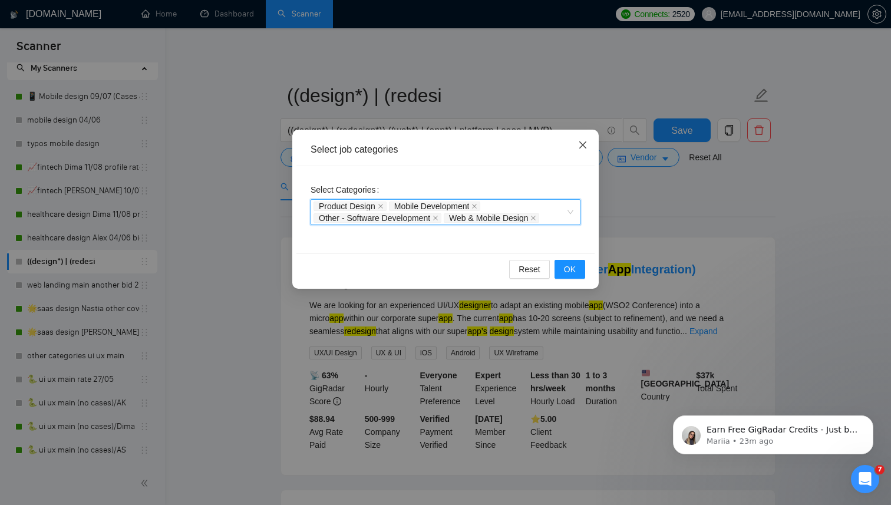
click at [587, 147] on icon "close" at bounding box center [582, 144] width 9 height 9
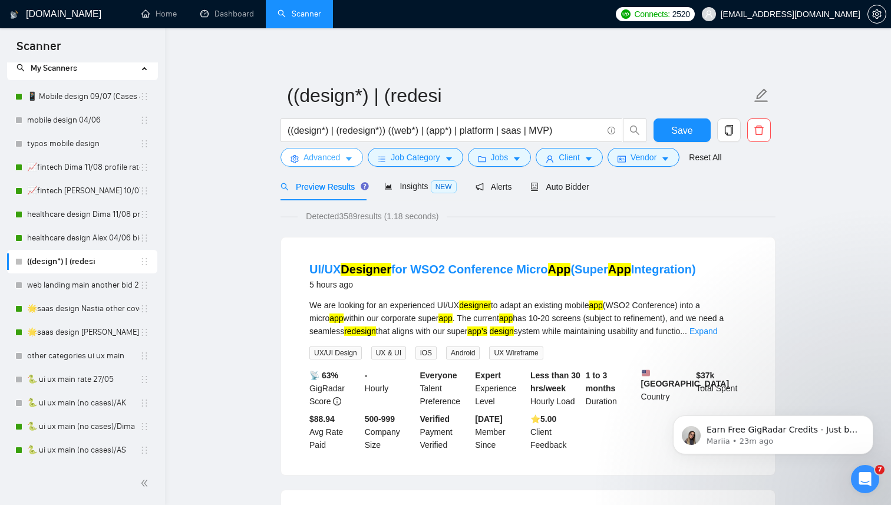
click at [346, 156] on button "Advanced" at bounding box center [322, 157] width 83 height 19
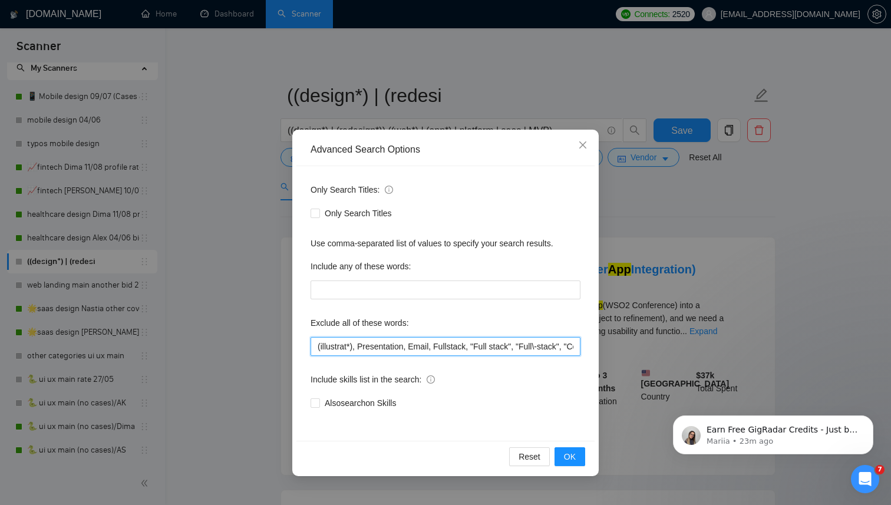
click at [374, 344] on input "(illustrat*), Presentation, Email, Fullstack, "Full stack", "Full\-stack", "Con…" at bounding box center [446, 346] width 270 height 19
click at [584, 146] on icon "close" at bounding box center [582, 144] width 9 height 9
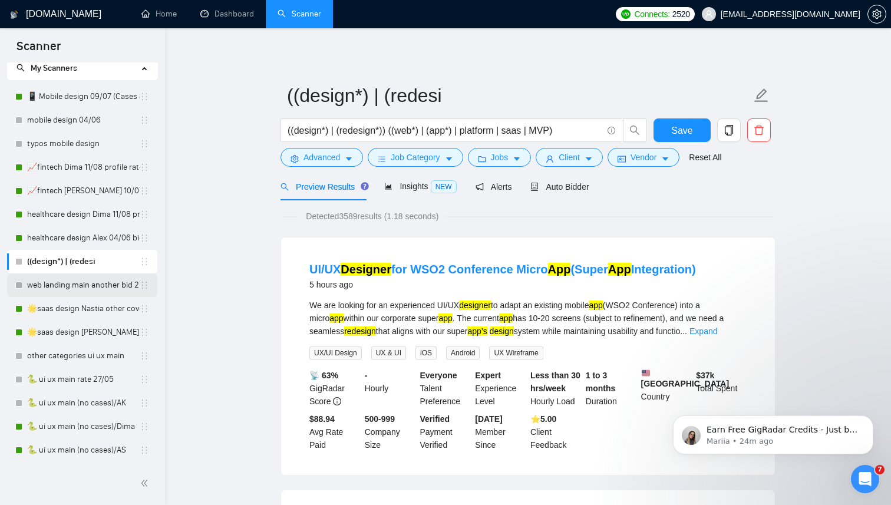
click at [90, 285] on link "web landing main another bid 27/05" at bounding box center [83, 286] width 113 height 24
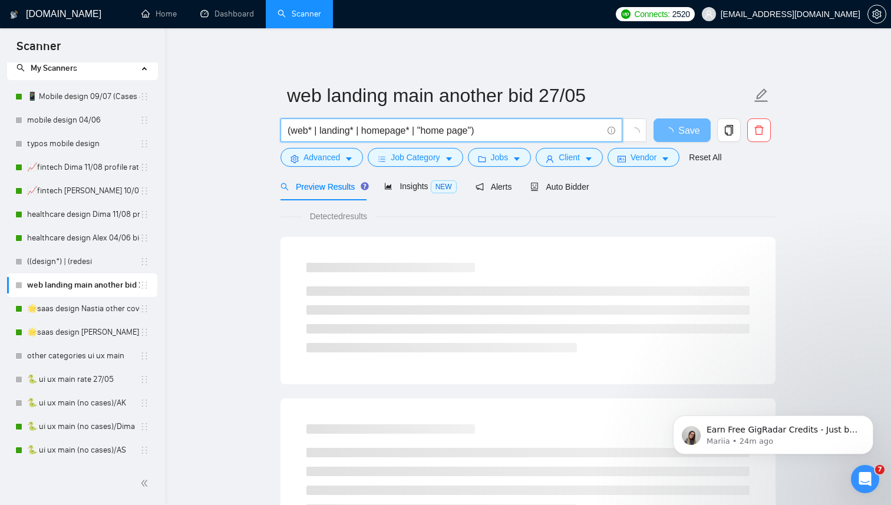
drag, startPoint x: 485, startPoint y: 130, endPoint x: 278, endPoint y: 139, distance: 207.7
click at [278, 139] on div "(web* | landing* | homepage* | "home page")" at bounding box center [463, 133] width 371 height 29
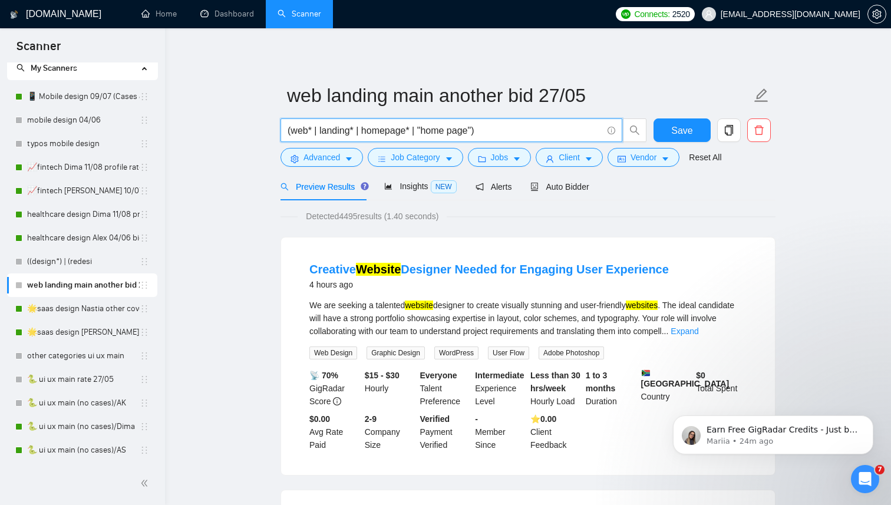
drag, startPoint x: 491, startPoint y: 130, endPoint x: 288, endPoint y: 133, distance: 202.3
click at [288, 134] on input "(web* | landing* | homepage* | "home page")" at bounding box center [445, 130] width 315 height 15
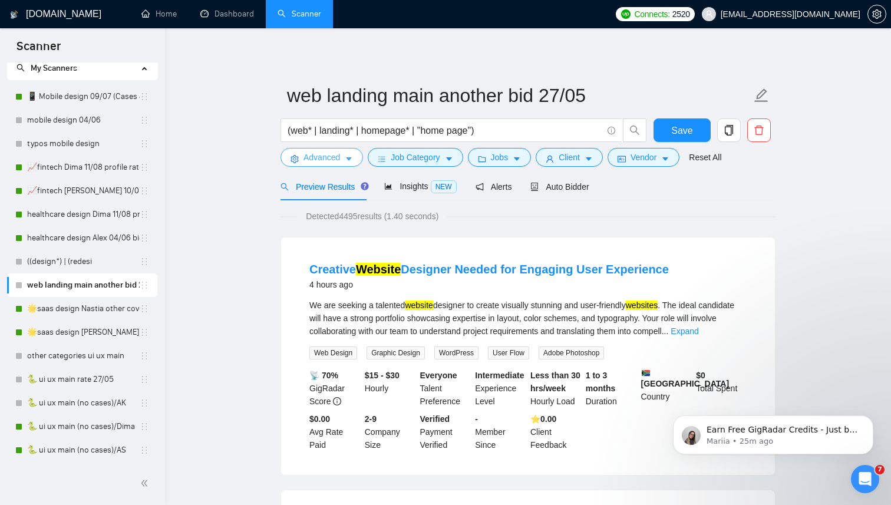
click at [348, 154] on span "caret-down" at bounding box center [349, 158] width 8 height 9
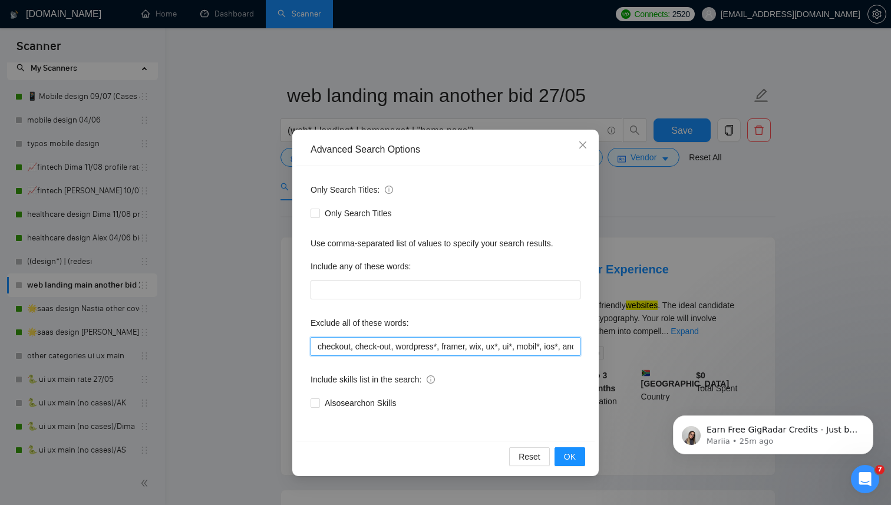
click at [397, 349] on input "checkout, check-out, wordpress*, framer, wix, ux*, ui*, mobil*, ios*, android*,…" at bounding box center [446, 346] width 270 height 19
click at [588, 143] on span "Close" at bounding box center [583, 146] width 32 height 32
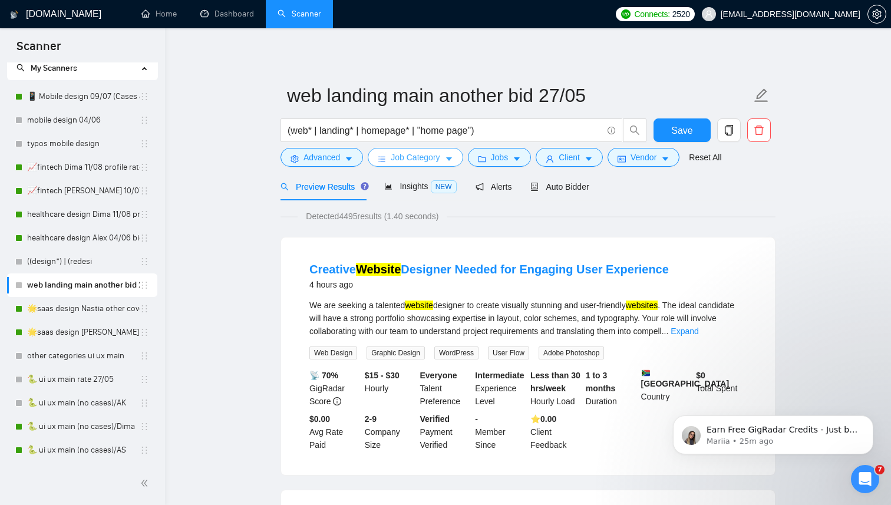
click at [422, 159] on span "Job Category" at bounding box center [415, 157] width 49 height 13
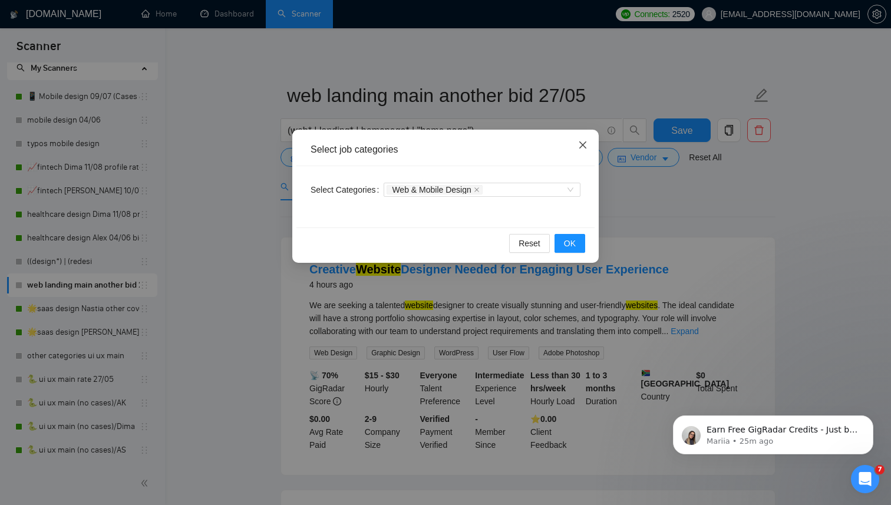
click at [585, 146] on icon "close" at bounding box center [582, 144] width 9 height 9
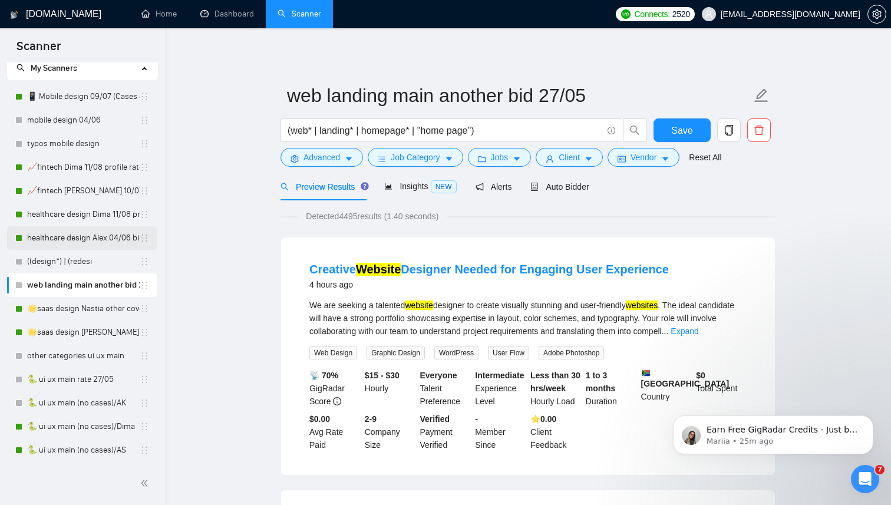
click at [66, 235] on link "healthcare design Alex 04/06 bid in range" at bounding box center [83, 238] width 113 height 24
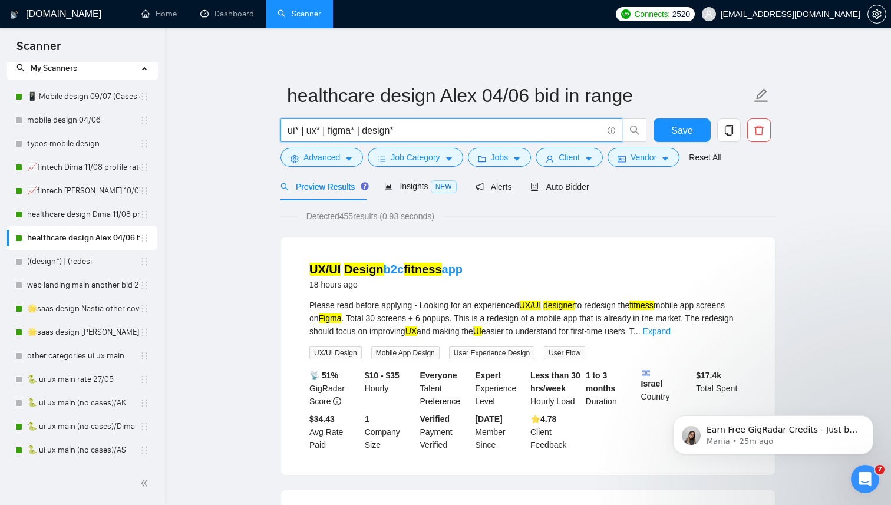
drag, startPoint x: 413, startPoint y: 135, endPoint x: 259, endPoint y: 134, distance: 153.3
click at [440, 157] on span "Job Category" at bounding box center [415, 157] width 49 height 13
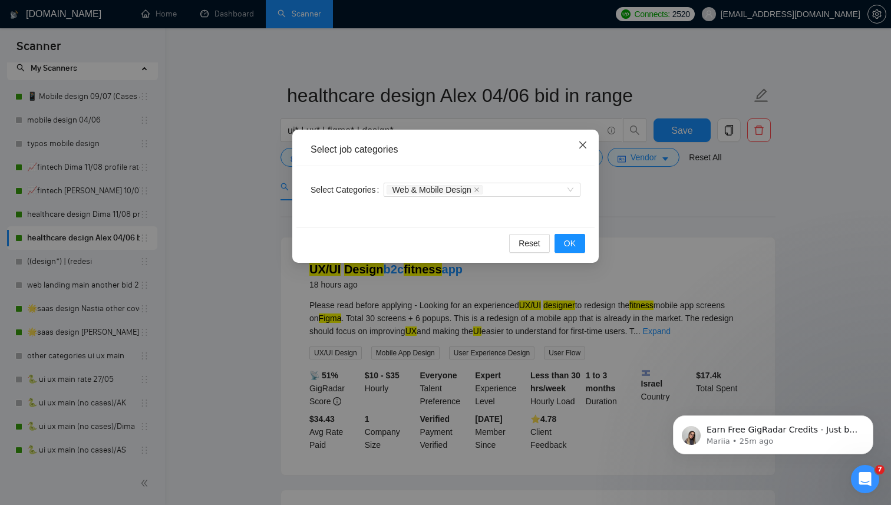
click at [580, 146] on icon "close" at bounding box center [582, 144] width 9 height 9
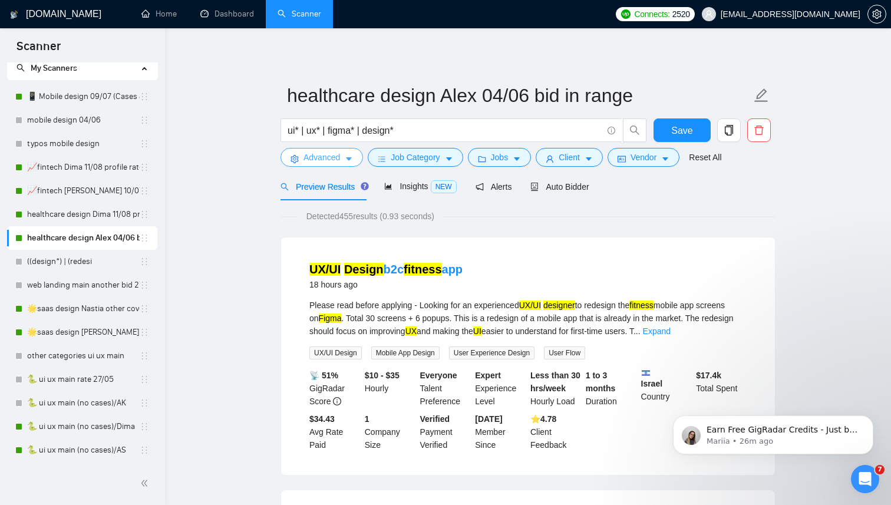
click at [351, 156] on icon "caret-down" at bounding box center [349, 159] width 8 height 8
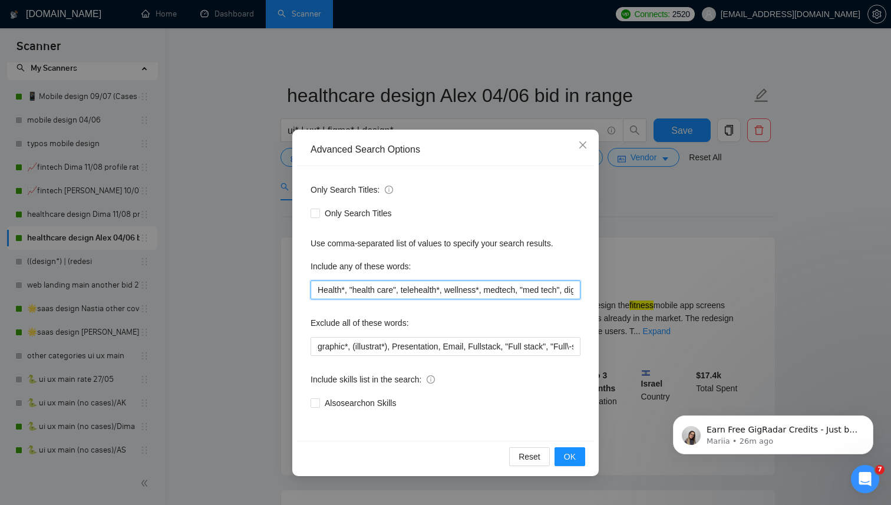
click at [397, 297] on input "Health*, "health care", telehealth*, wellness*, medtech, "med tech", digital he…" at bounding box center [446, 290] width 270 height 19
click at [400, 291] on input "Health*, "health care", telehealth*, wellness*, medtech, "med tech", digital he…" at bounding box center [446, 290] width 270 height 19
click at [586, 142] on icon "close" at bounding box center [583, 145] width 7 height 7
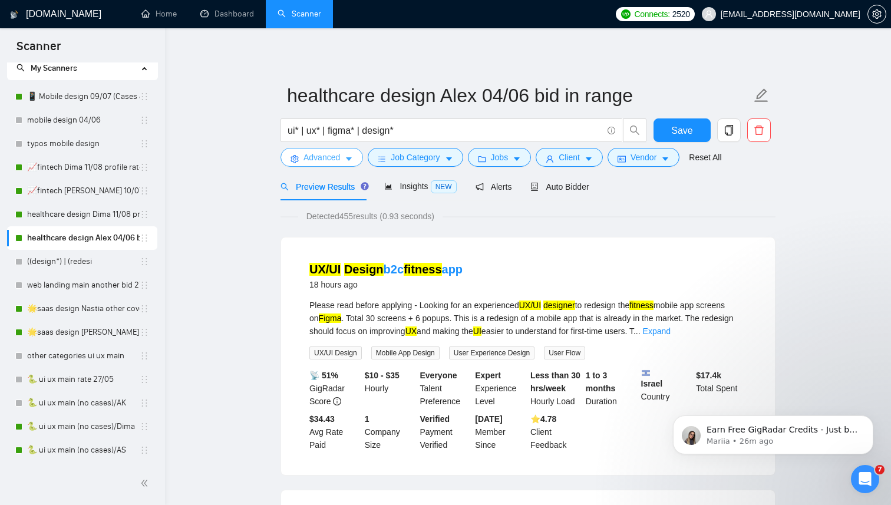
click at [353, 162] on icon "caret-down" at bounding box center [349, 159] width 8 height 8
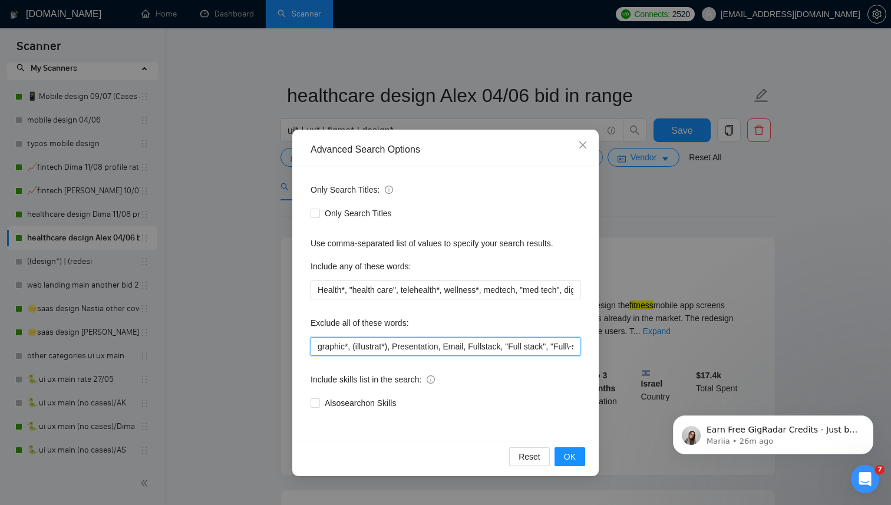
click at [410, 344] on input "graphic*, (illustrat*), Presentation, Email, Fullstack, "Full stack", "Full\-st…" at bounding box center [446, 346] width 270 height 19
click at [582, 149] on icon "close" at bounding box center [582, 144] width 9 height 9
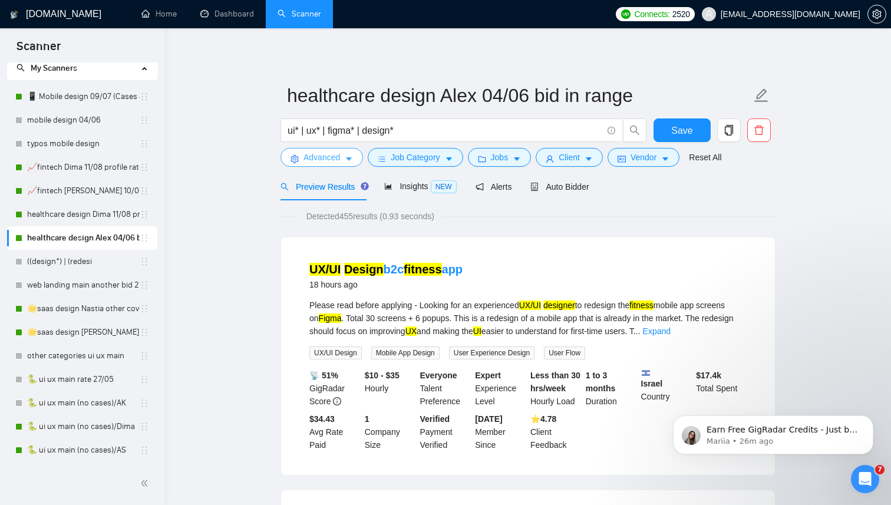
click at [353, 158] on icon "caret-down" at bounding box center [349, 159] width 8 height 8
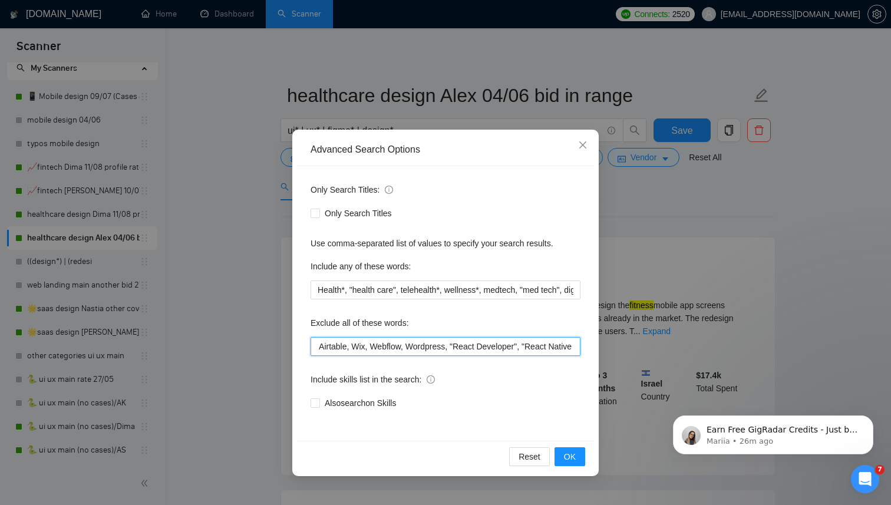
scroll to position [0, 1459]
drag, startPoint x: 478, startPoint y: 347, endPoint x: 675, endPoint y: 348, distance: 196.3
click at [675, 348] on div "Advanced Search Options Only Search Titles: Only Search Titles Use comma-separa…" at bounding box center [445, 252] width 891 height 505
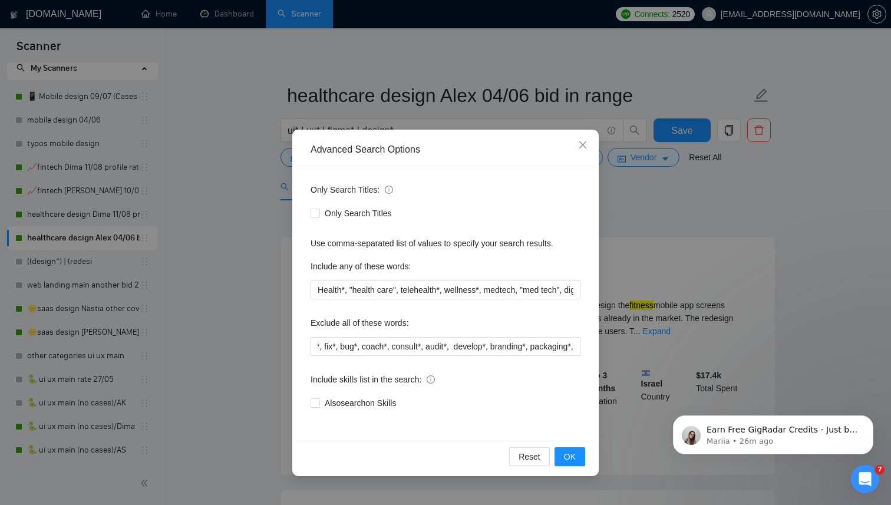
scroll to position [0, 0]
click at [554, 384] on div "Include skills list in the search:" at bounding box center [446, 382] width 270 height 24
click at [587, 143] on icon "close" at bounding box center [582, 144] width 9 height 9
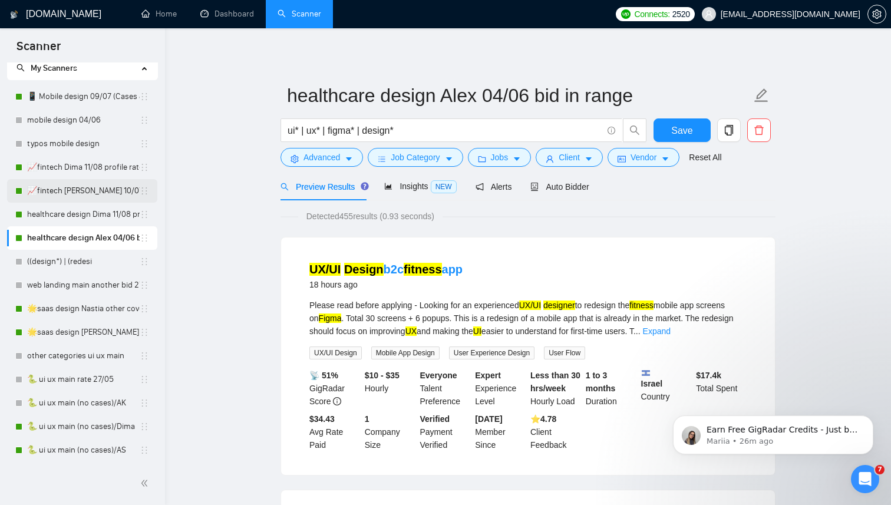
click at [77, 192] on link "📈fintech [PERSON_NAME] 10/07 profile rate" at bounding box center [83, 191] width 113 height 24
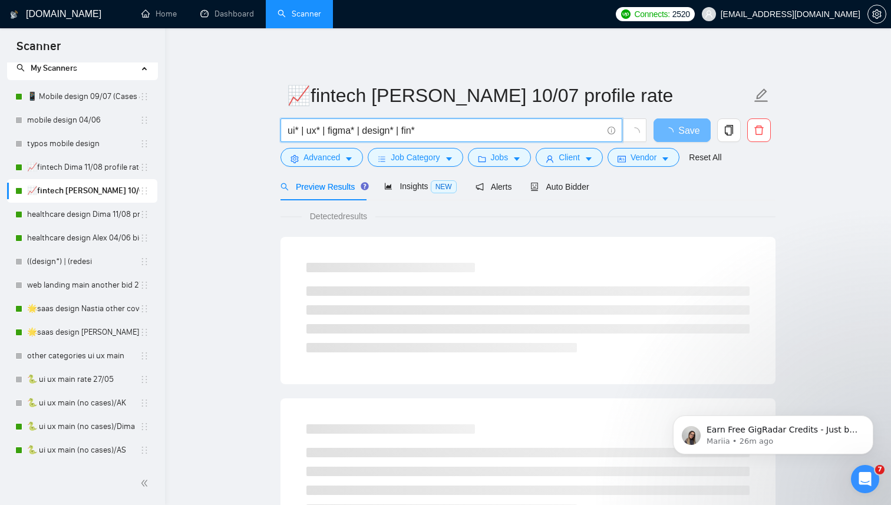
drag, startPoint x: 451, startPoint y: 132, endPoint x: 267, endPoint y: 133, distance: 184.0
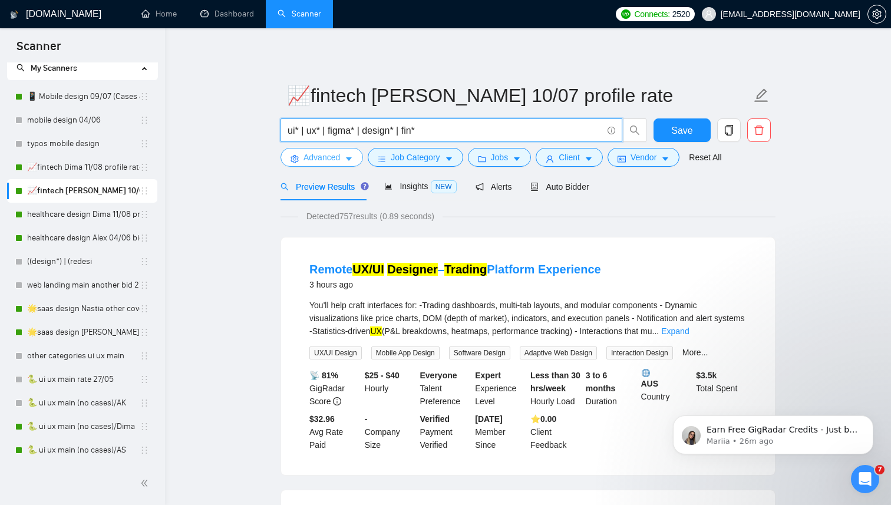
click at [354, 161] on button "Advanced" at bounding box center [322, 157] width 83 height 19
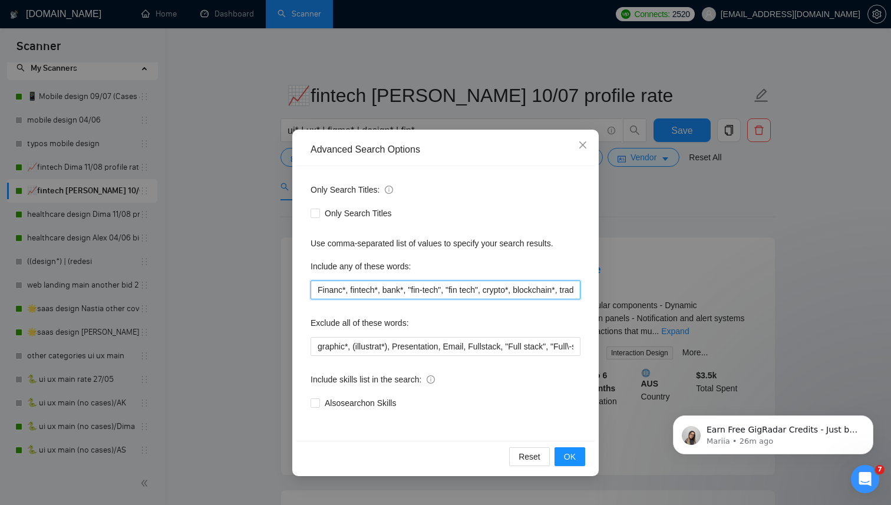
click at [387, 286] on input "Financ*, fintech*, bank*, "fin-tech", "fin tech", crypto*, blockchain*, trading…" at bounding box center [446, 290] width 270 height 19
click at [581, 147] on icon "close" at bounding box center [583, 145] width 7 height 7
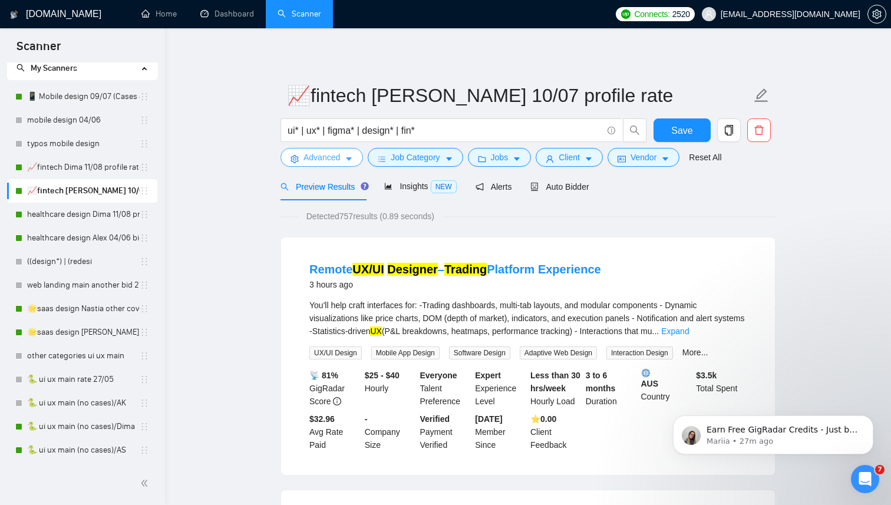
click at [350, 159] on icon "caret-down" at bounding box center [349, 160] width 6 height 4
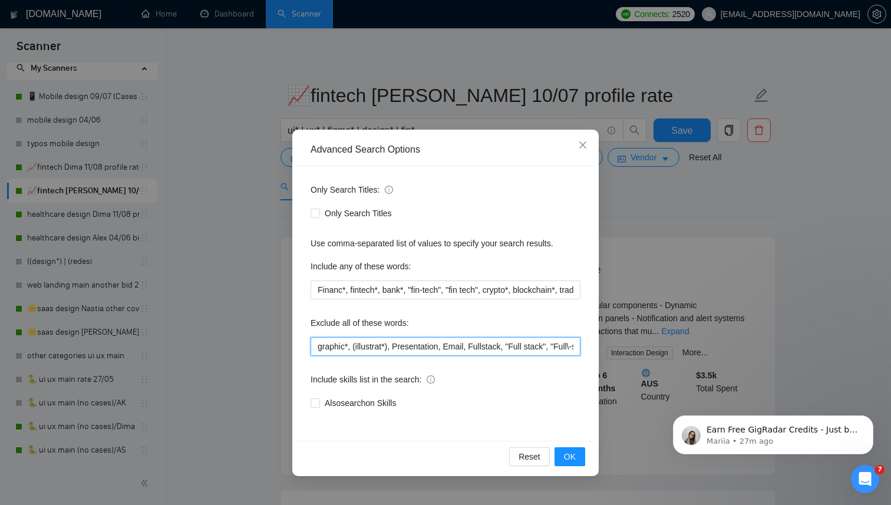
click at [407, 344] on input "graphic*, (illustrat*), Presentation, Email, Fullstack, "Full stack", "Full\-st…" at bounding box center [446, 346] width 270 height 19
click at [585, 146] on icon "close" at bounding box center [582, 144] width 9 height 9
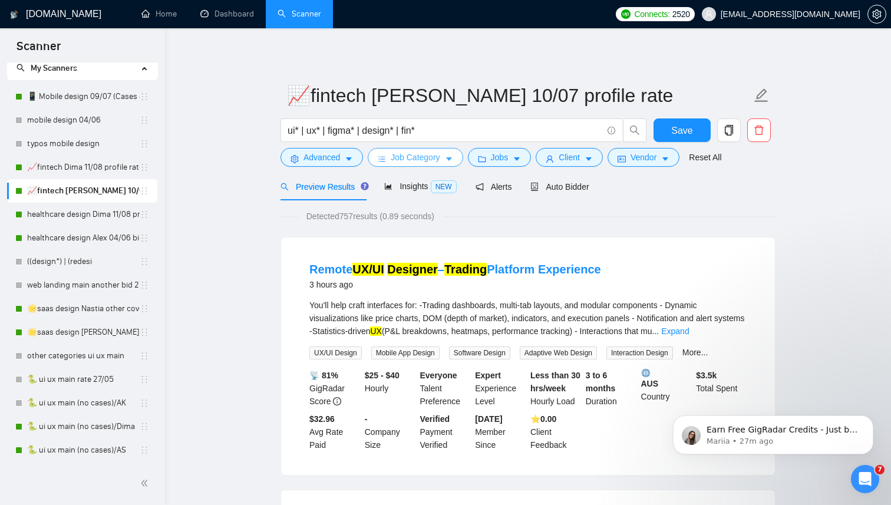
click at [437, 160] on span "Job Category" at bounding box center [415, 157] width 49 height 13
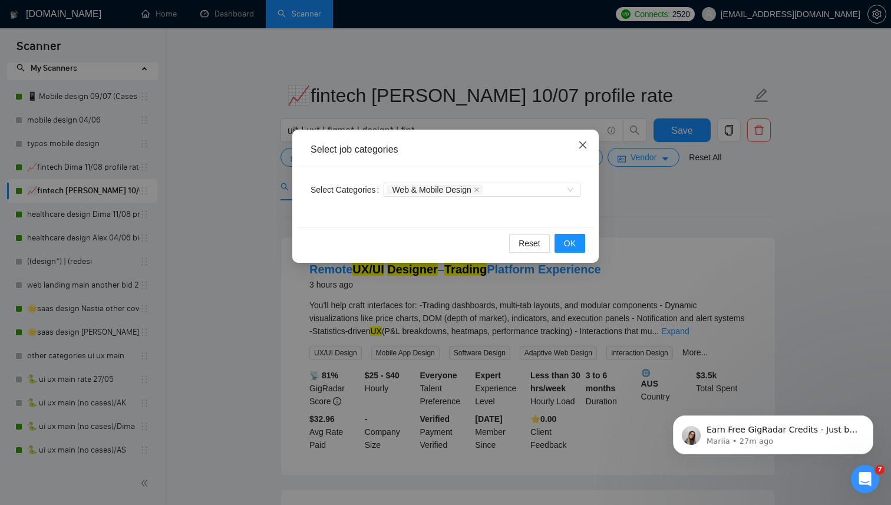
click at [589, 143] on span "Close" at bounding box center [583, 146] width 32 height 32
